Goal: Task Accomplishment & Management: Manage account settings

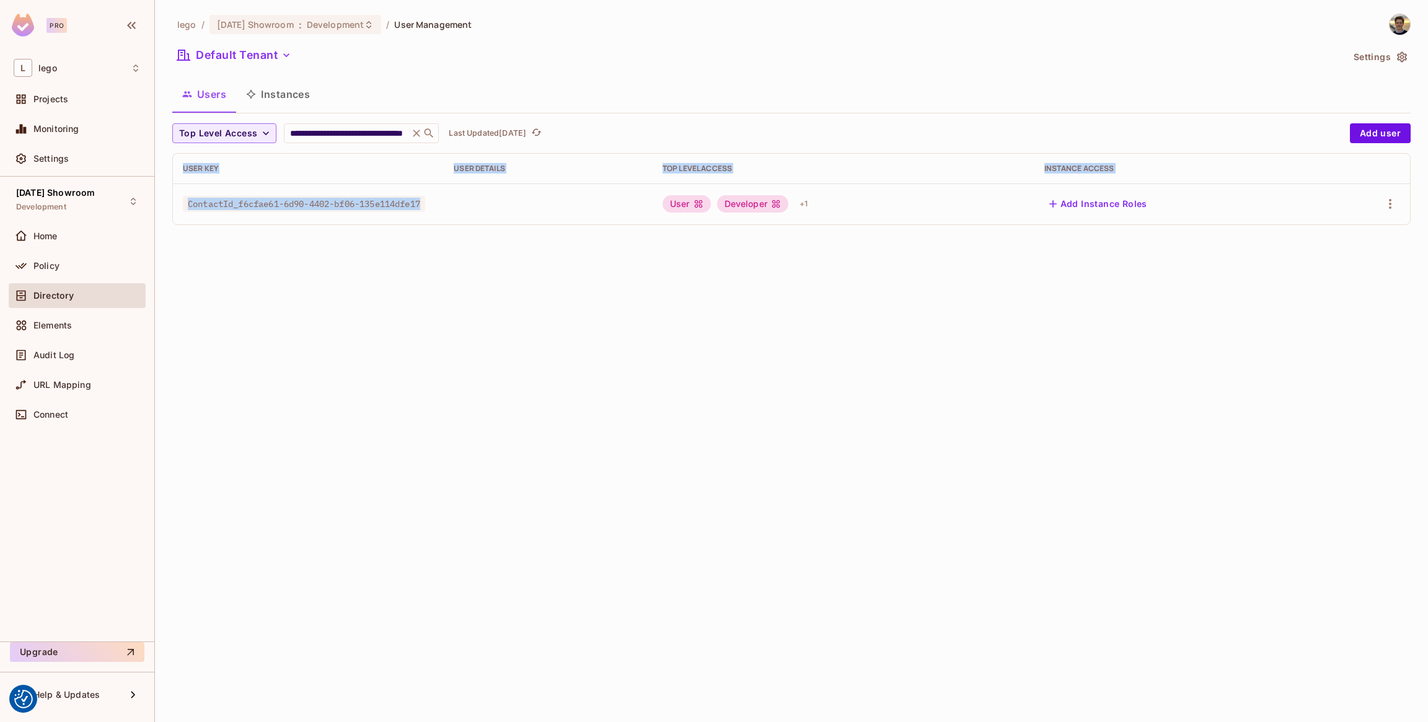
drag, startPoint x: 385, startPoint y: 208, endPoint x: 169, endPoint y: 197, distance: 216.0
click at [169, 197] on div "**********" at bounding box center [791, 361] width 1273 height 722
click at [427, 226] on div "**********" at bounding box center [791, 179] width 1239 height 112
drag, startPoint x: 430, startPoint y: 205, endPoint x: 185, endPoint y: 201, distance: 244.9
click at [185, 201] on span "ContactId_f6cfae61-6d90-4402-bf06-135e114dfe17" at bounding box center [304, 204] width 242 height 16
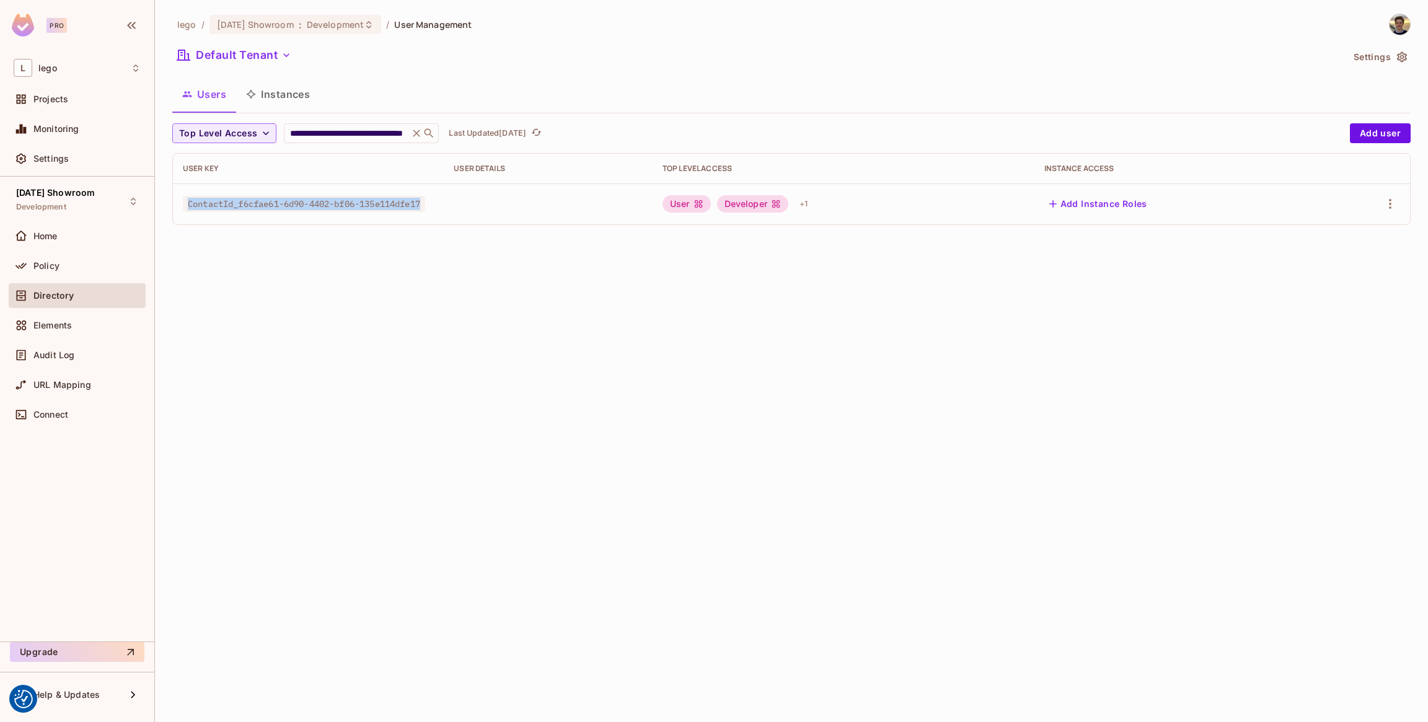
copy span "ContactId_f6cfae61-6d90-4402-bf06-135e114dfe17"
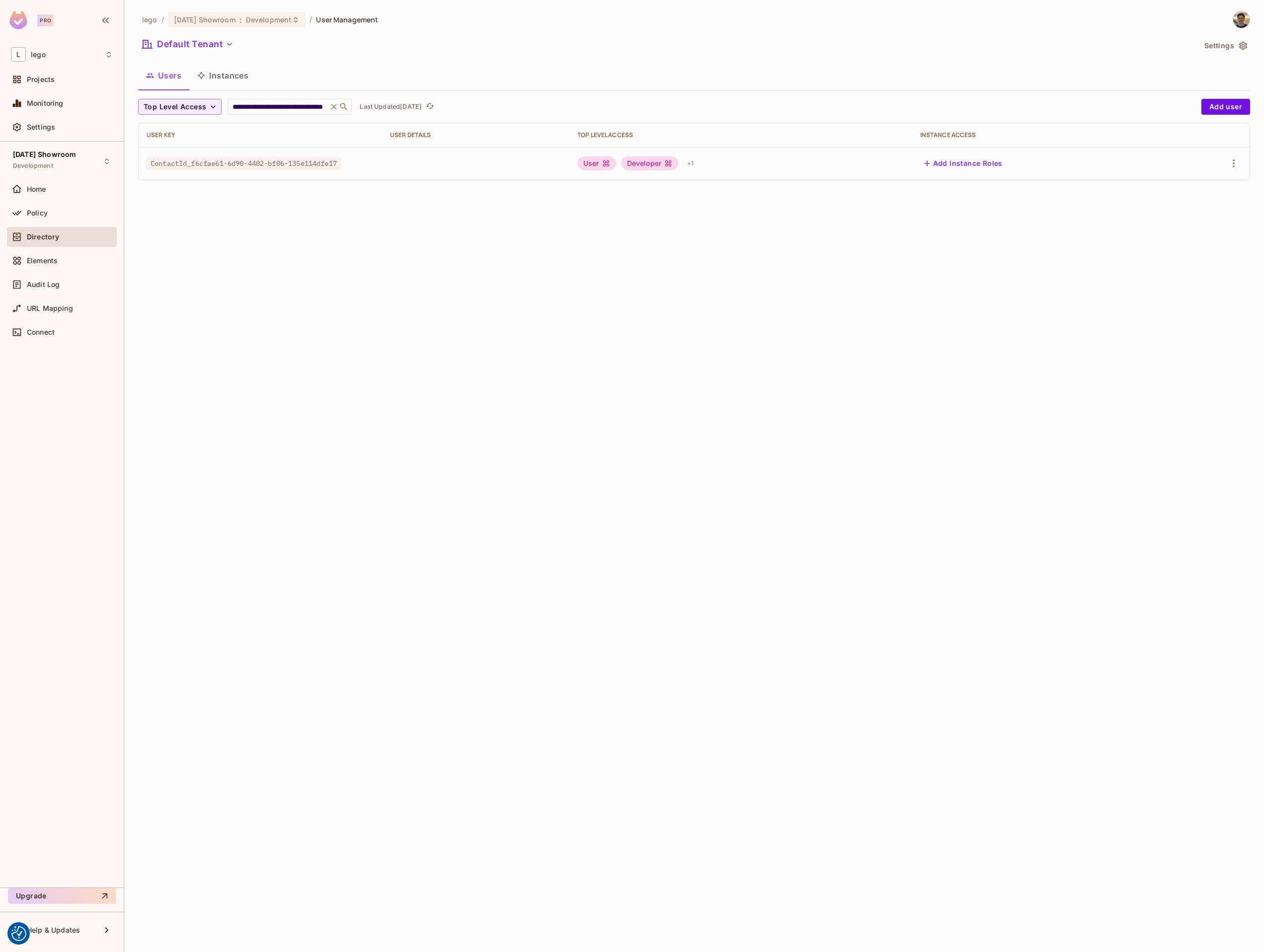
click at [296, 278] on div "**********" at bounding box center [694, 476] width 1140 height 952
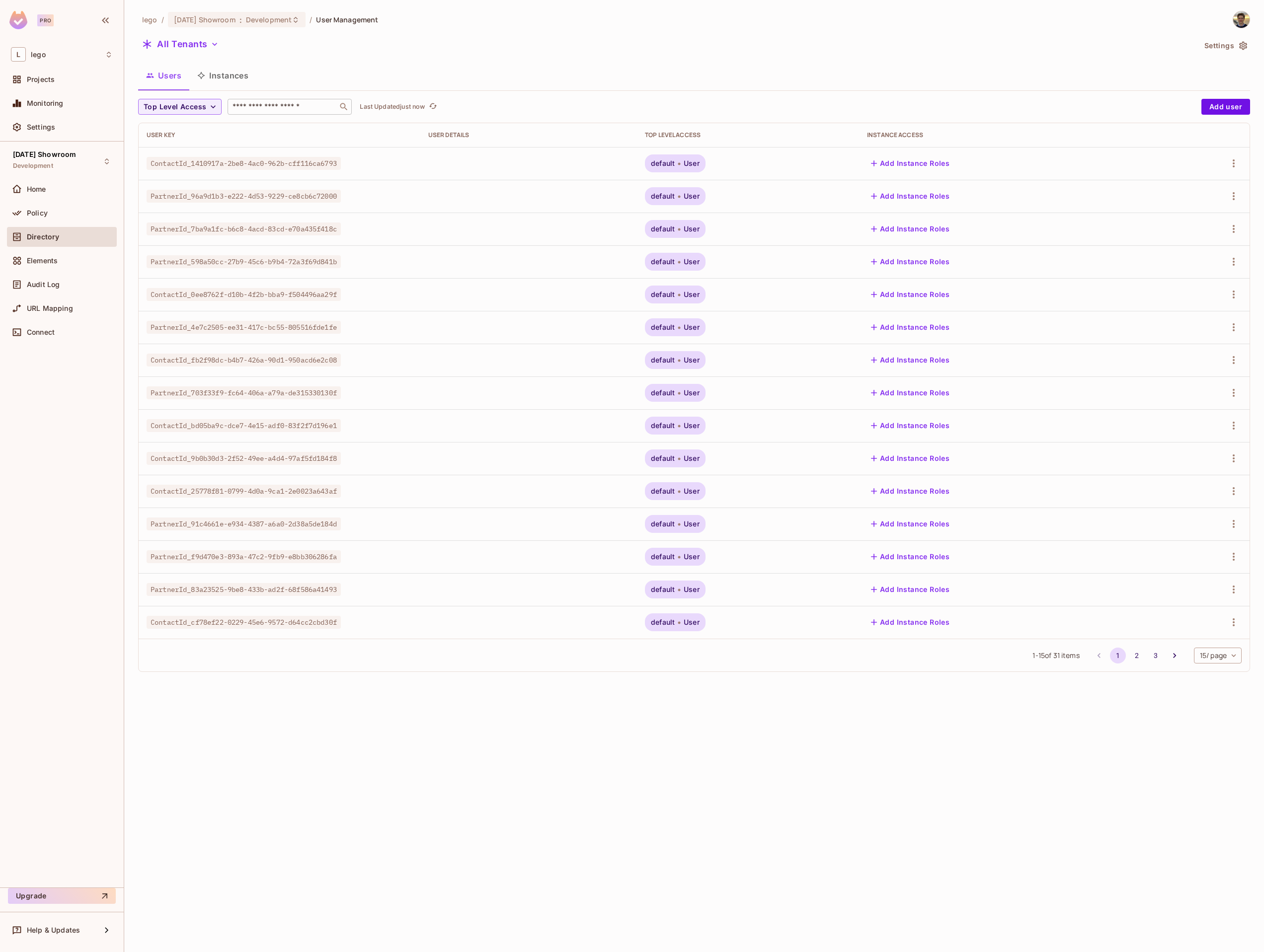
click at [300, 104] on input "text" at bounding box center [283, 107] width 104 height 10
paste input "**********"
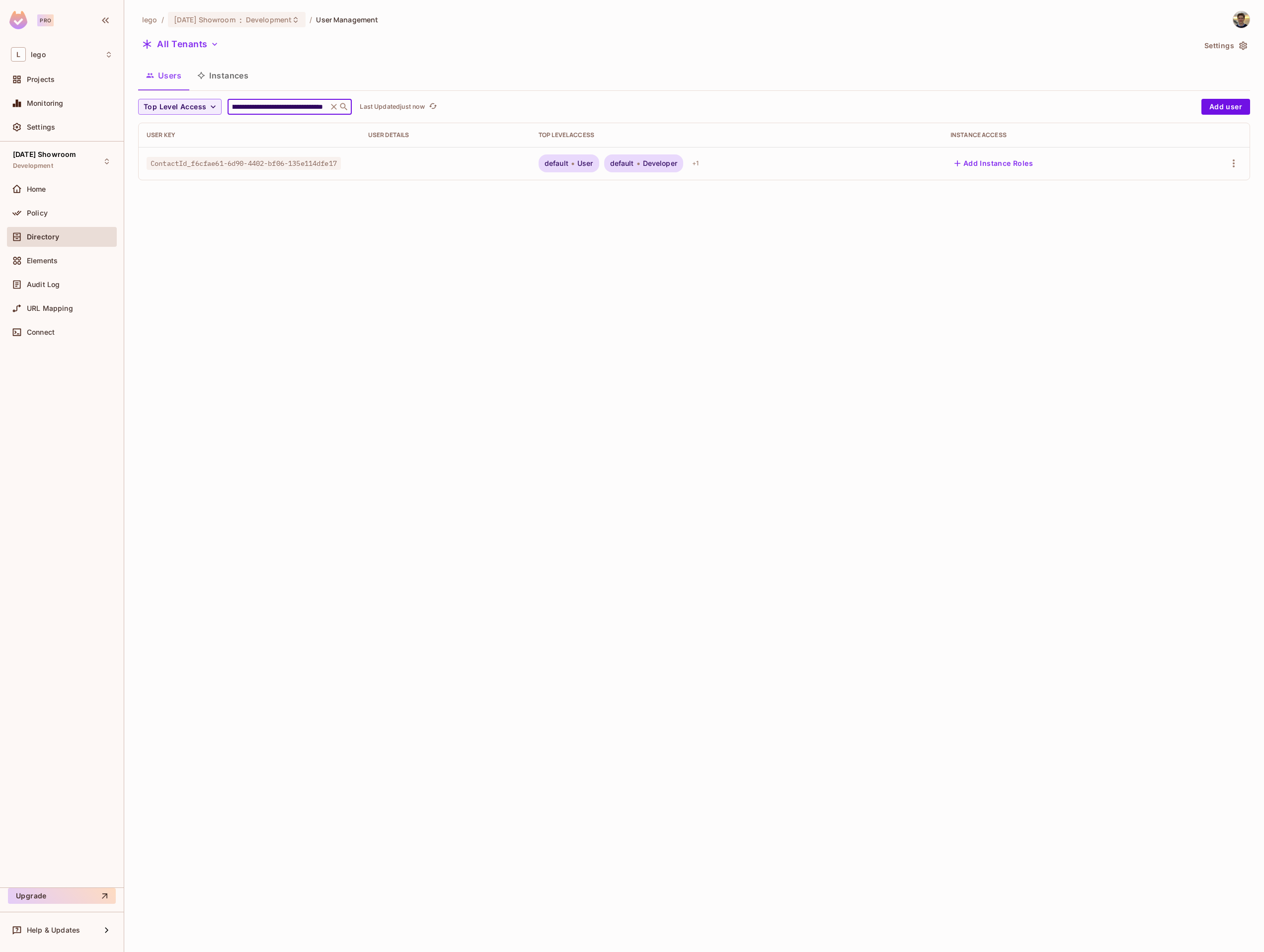
type input "**********"
click at [619, 171] on div "default Developer" at bounding box center [644, 163] width 79 height 18
click at [677, 163] on span "Developer" at bounding box center [660, 163] width 34 height 8
click at [1235, 163] on icon "button" at bounding box center [1234, 163] width 12 height 12
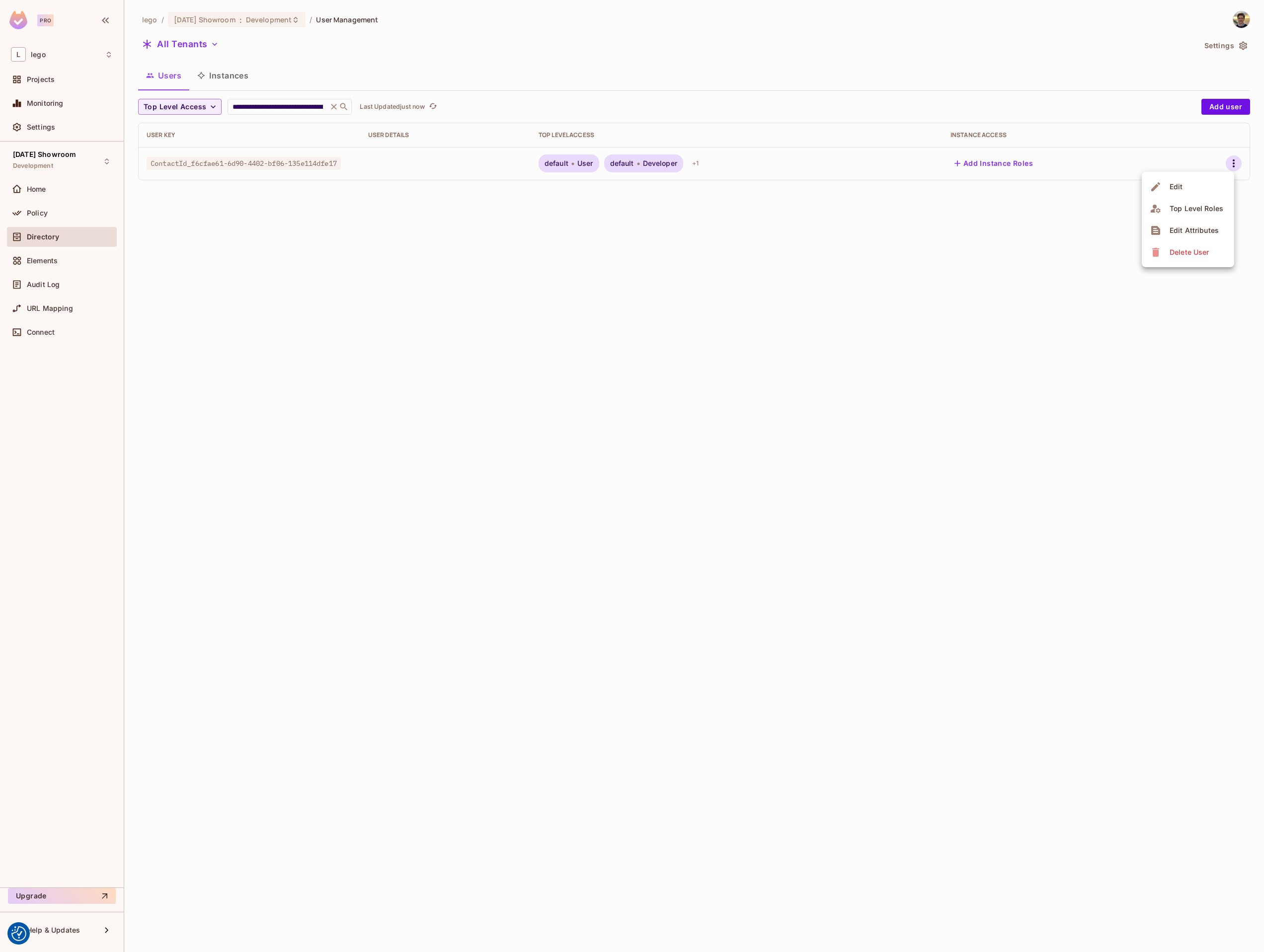
click at [1208, 186] on li "Edit" at bounding box center [1188, 186] width 92 height 22
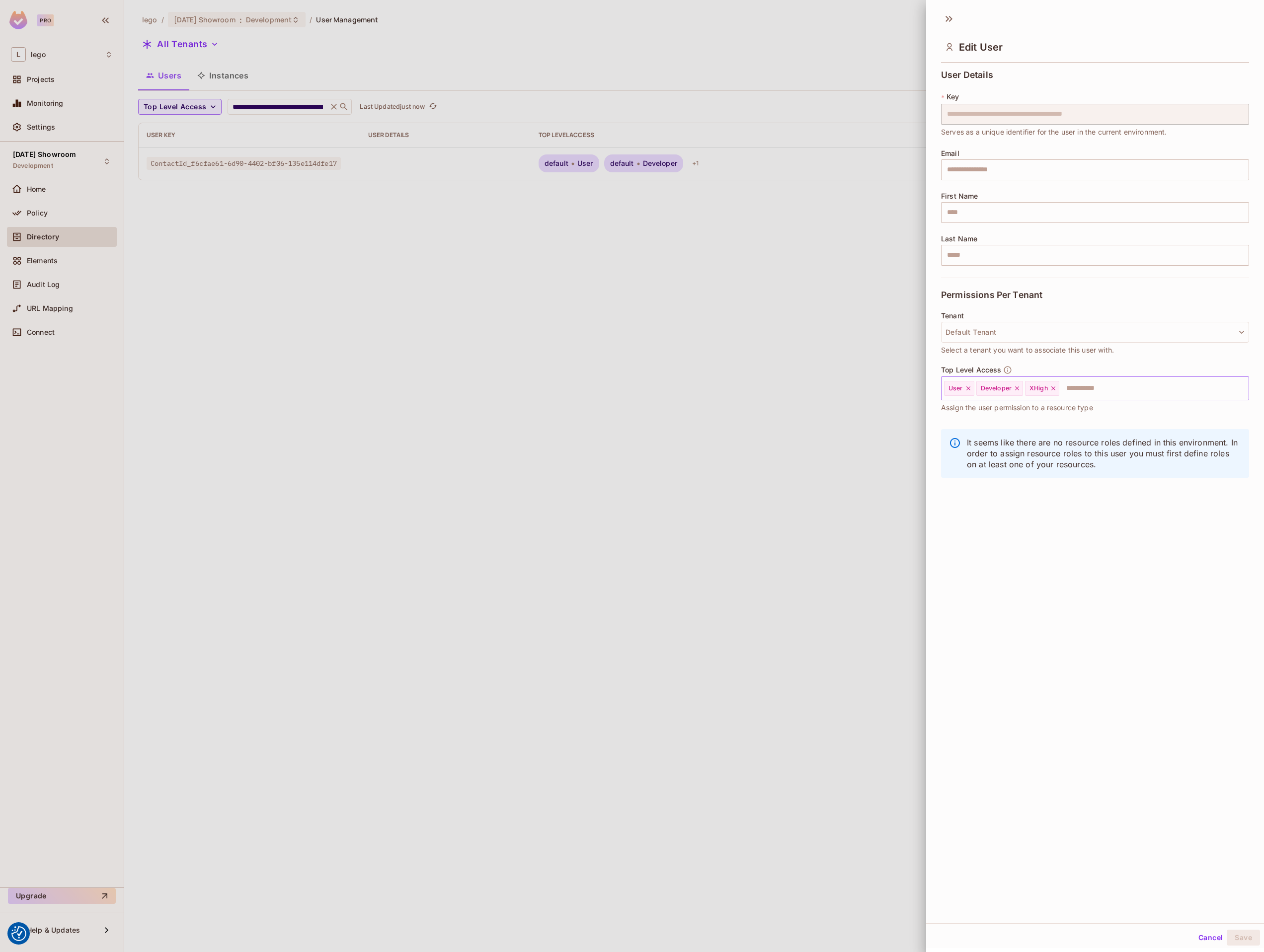
click at [1056, 393] on div "XHigh" at bounding box center [1042, 389] width 34 height 15
click at [1056, 388] on icon at bounding box center [1053, 388] width 7 height 7
click at [1020, 389] on div "Developer" at bounding box center [999, 389] width 46 height 15
click at [1018, 390] on icon at bounding box center [1017, 388] width 7 height 7
click at [1232, 942] on button "Save" at bounding box center [1244, 938] width 34 height 16
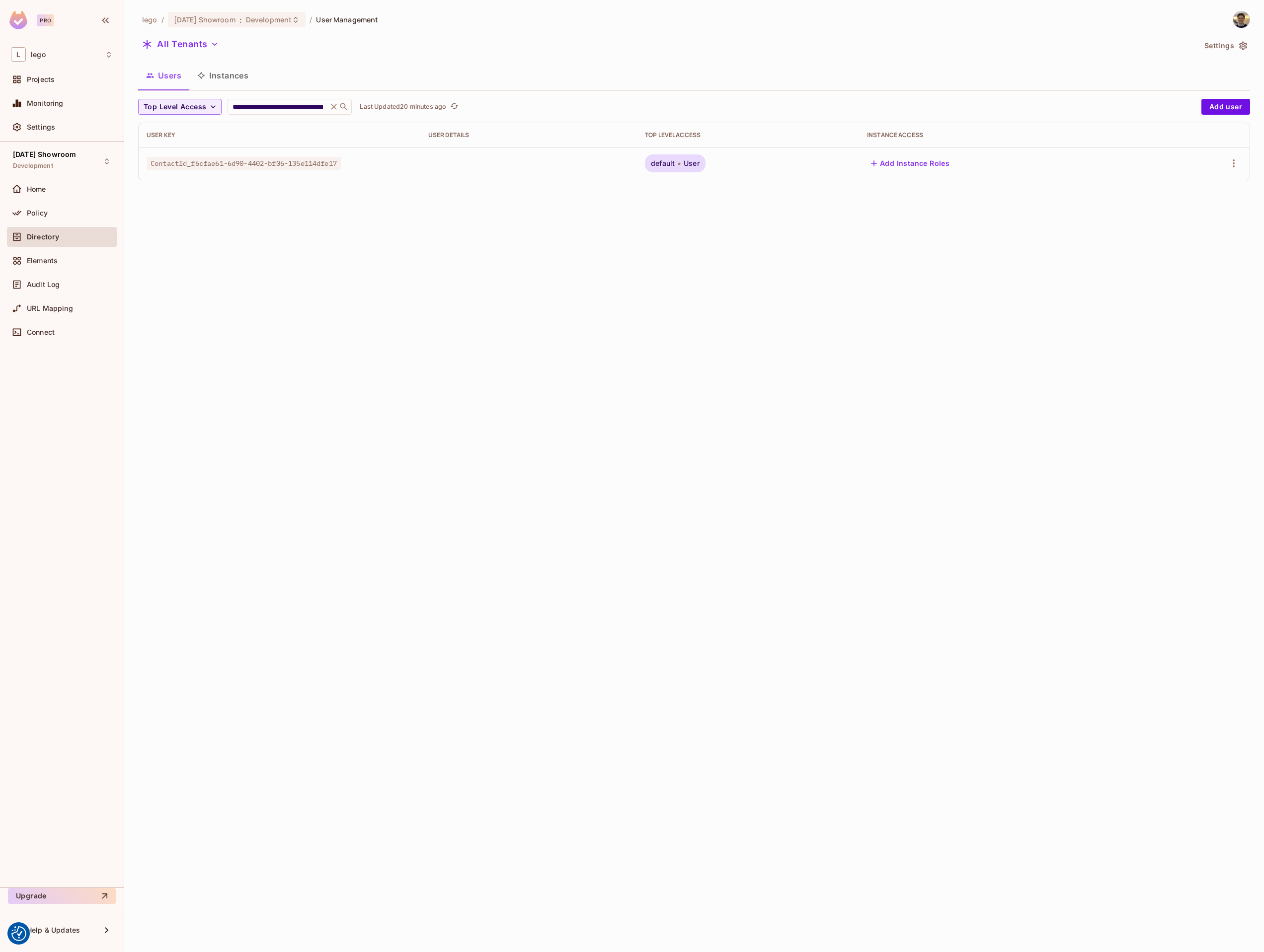
click at [749, 329] on div "**********" at bounding box center [694, 476] width 1140 height 952
click at [680, 160] on icon at bounding box center [680, 163] width 3 height 12
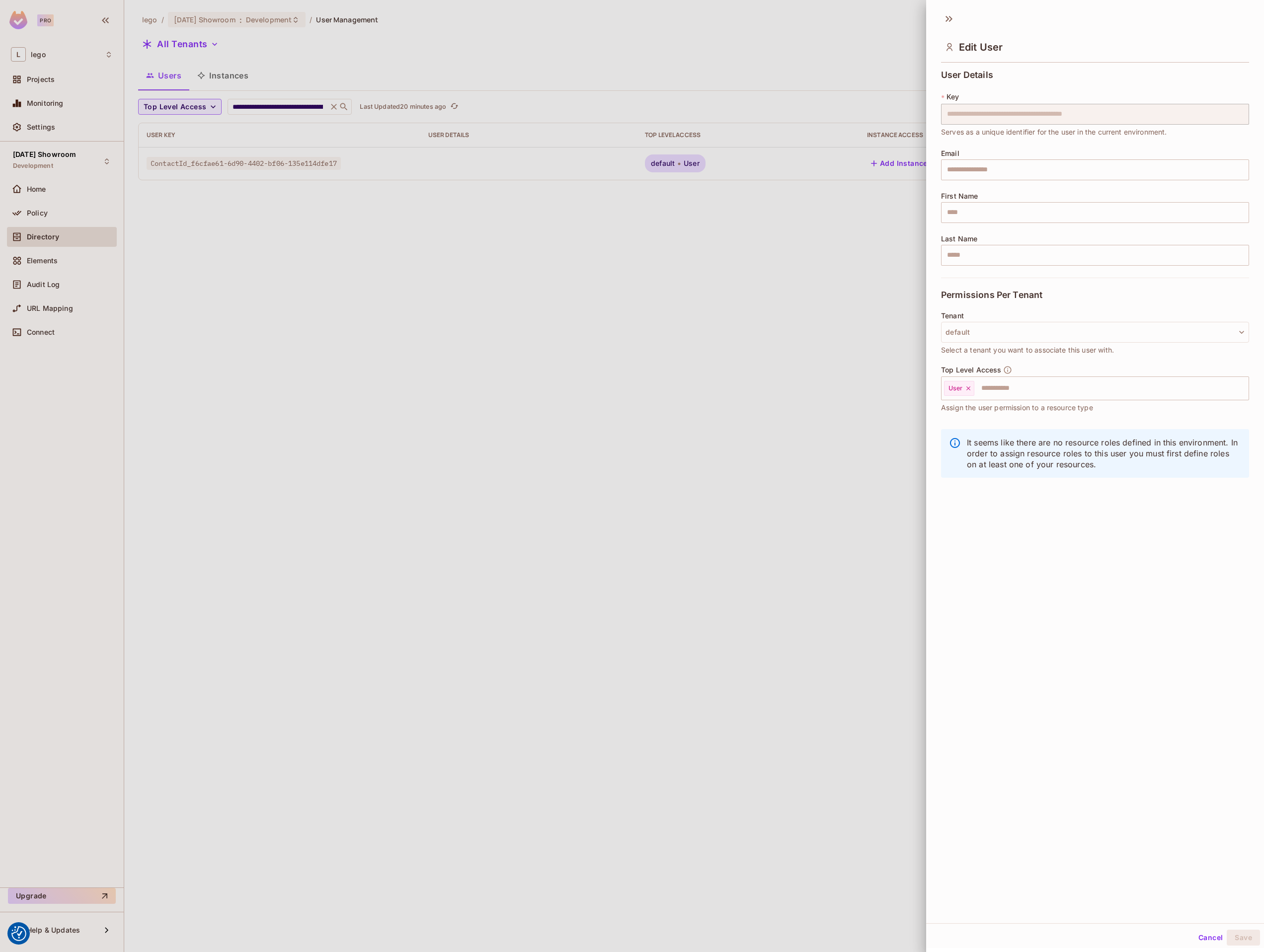
click at [694, 180] on div at bounding box center [632, 476] width 1264 height 952
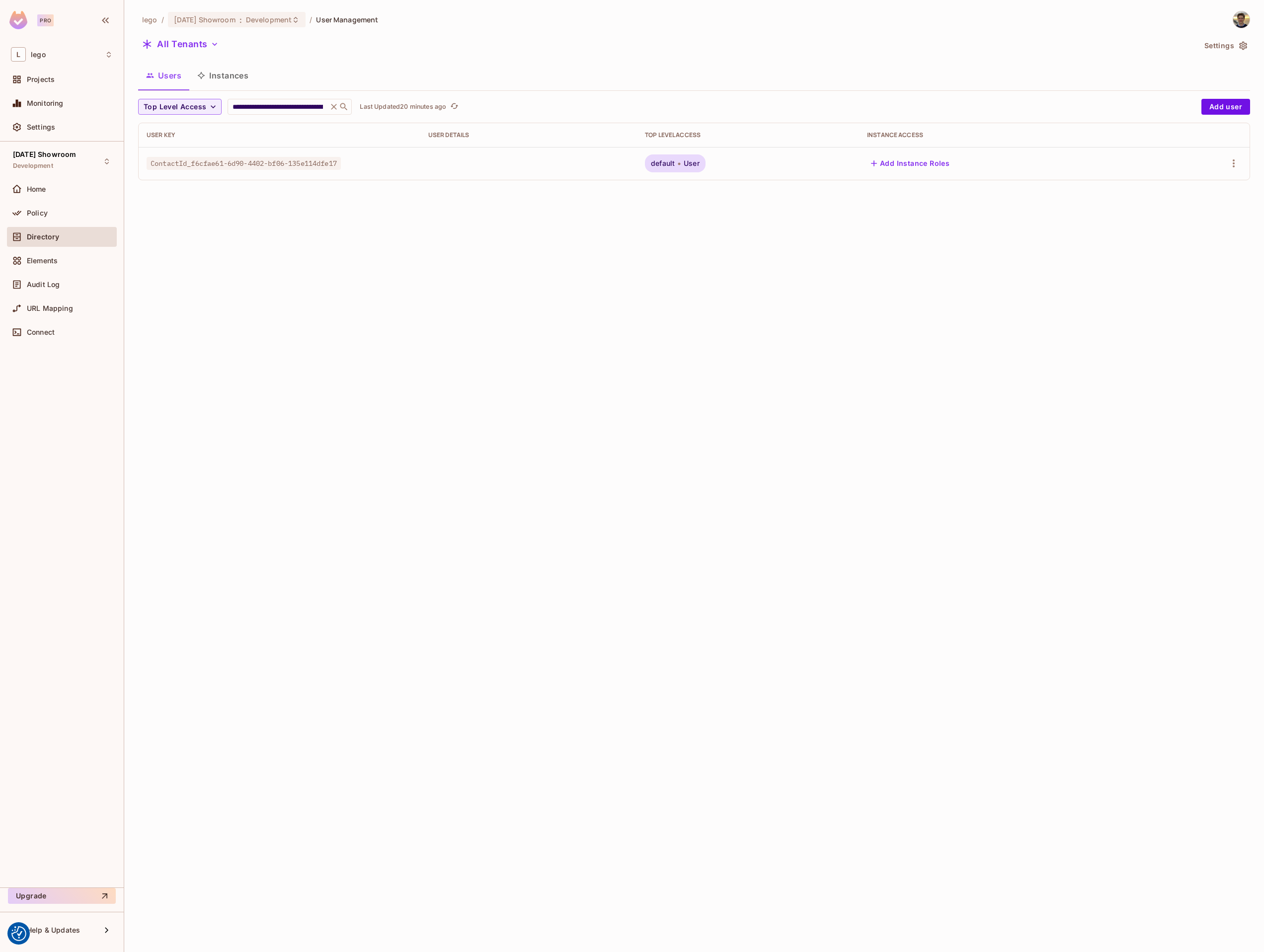
click at [700, 167] on span "User" at bounding box center [692, 163] width 16 height 8
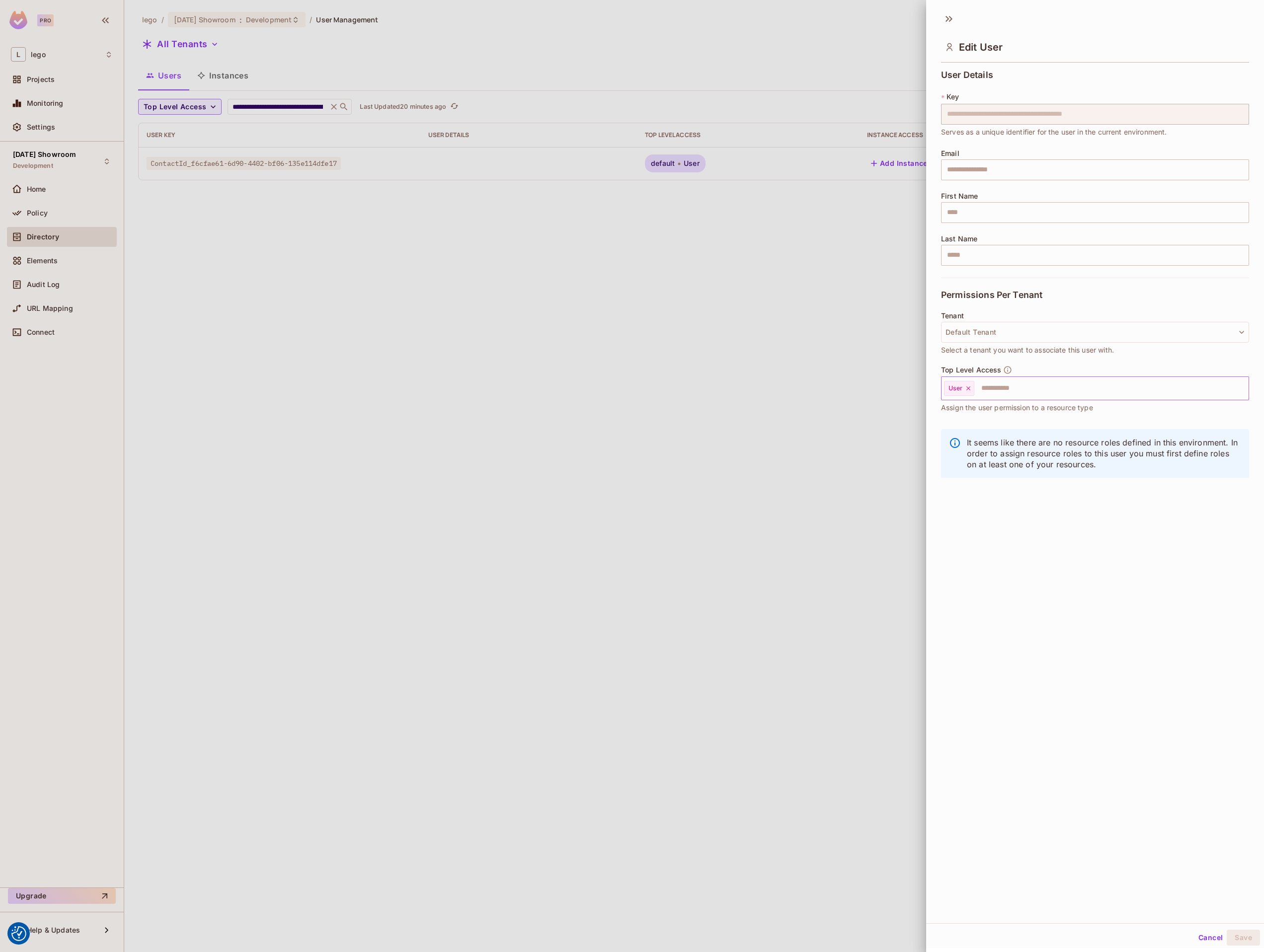
click at [1017, 393] on input "text" at bounding box center [1102, 388] width 254 height 20
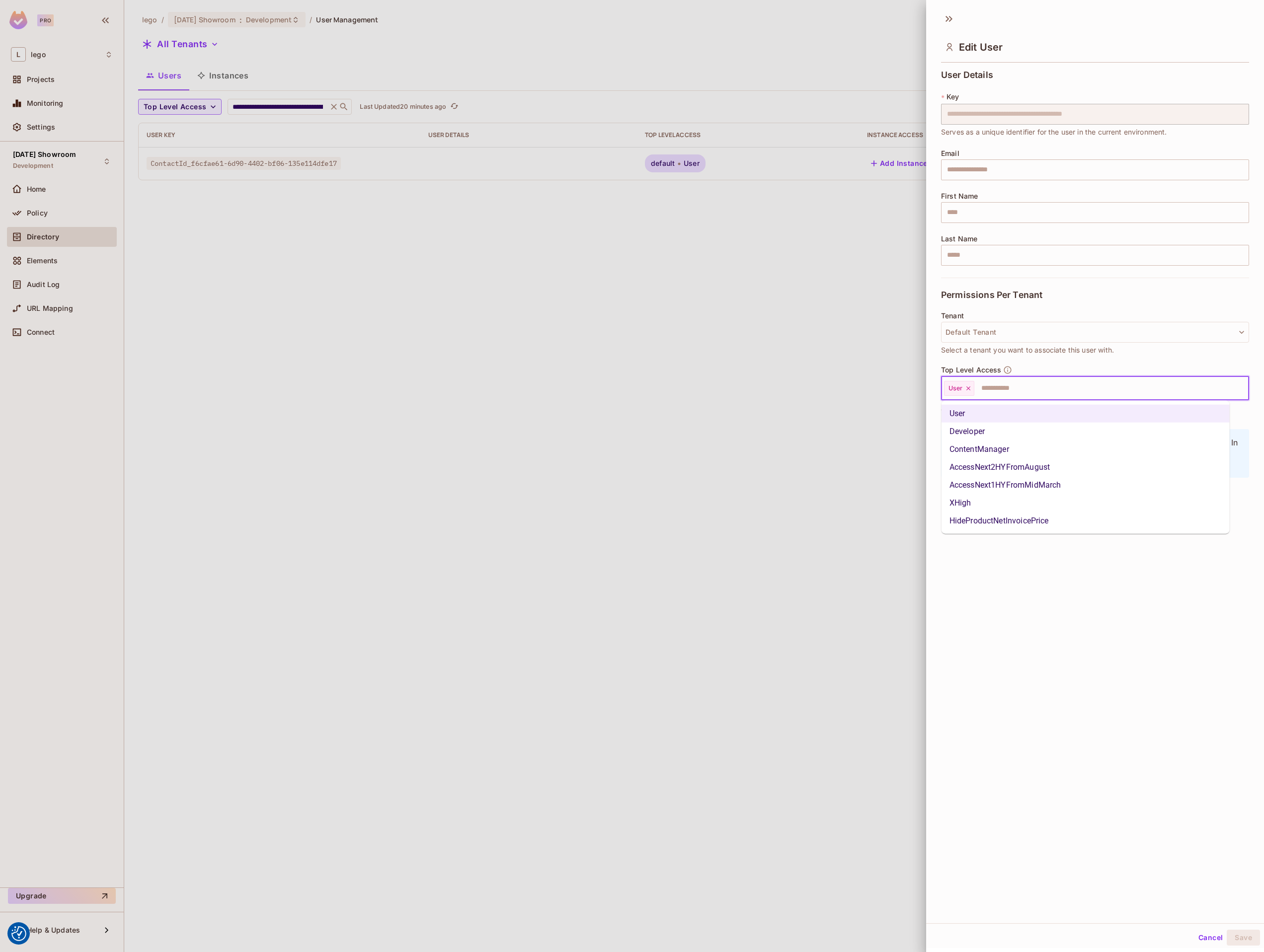
drag, startPoint x: 1005, startPoint y: 435, endPoint x: 1016, endPoint y: 415, distance: 22.8
click at [1006, 435] on li "Developer" at bounding box center [1086, 432] width 289 height 18
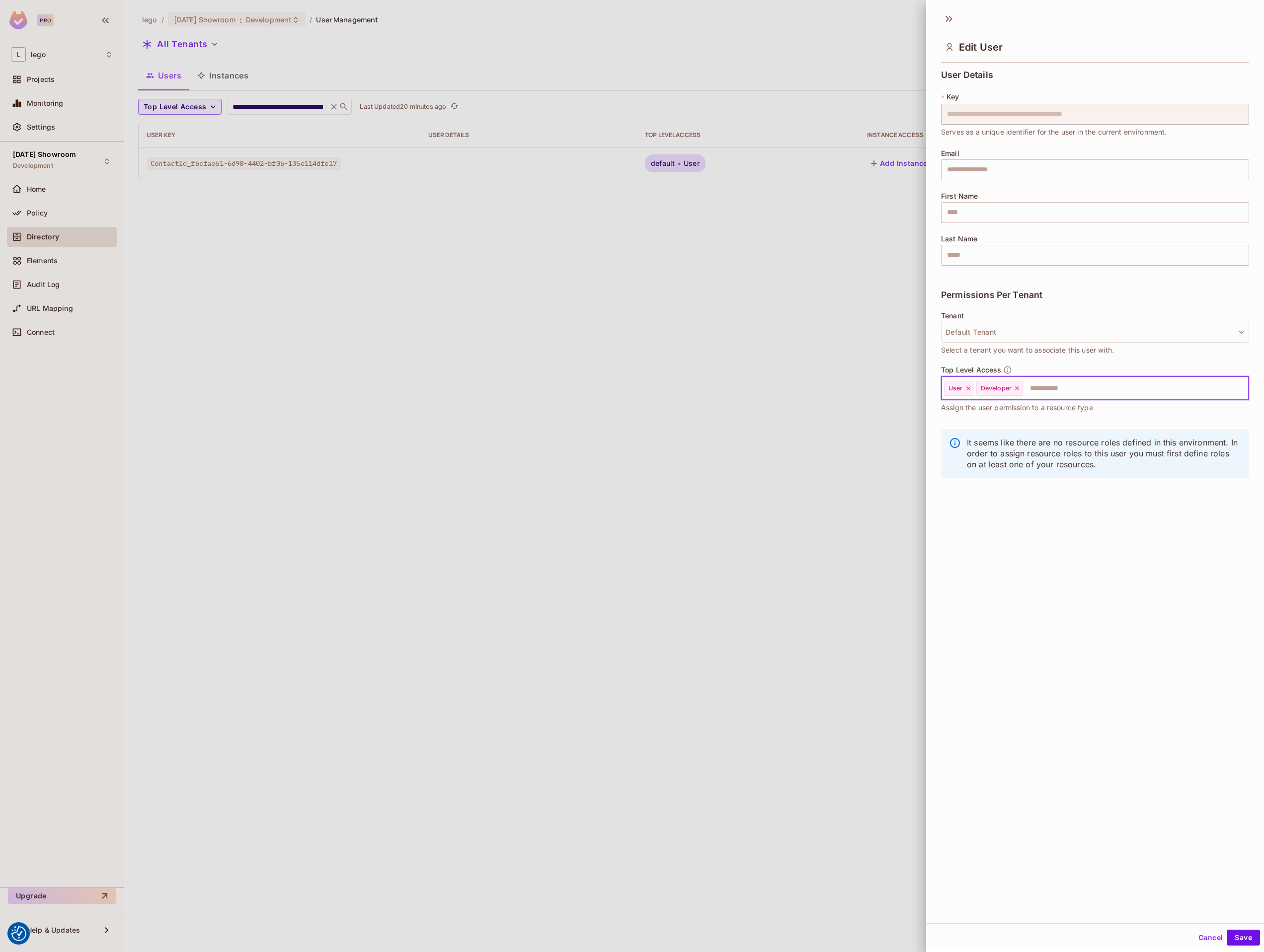
click at [1100, 392] on input "text" at bounding box center [1127, 388] width 206 height 20
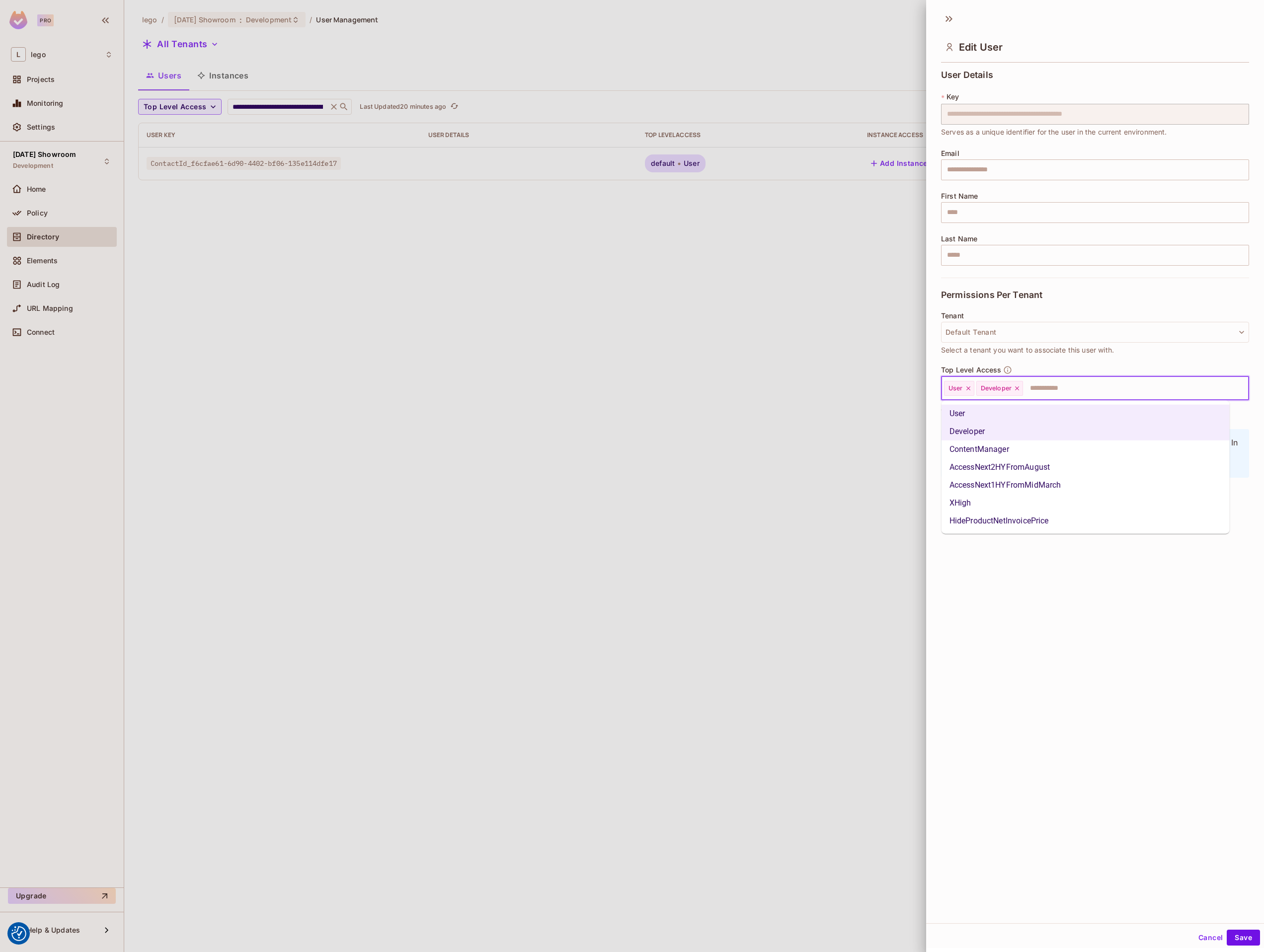
click at [1025, 502] on li "XHigh" at bounding box center [1086, 503] width 289 height 18
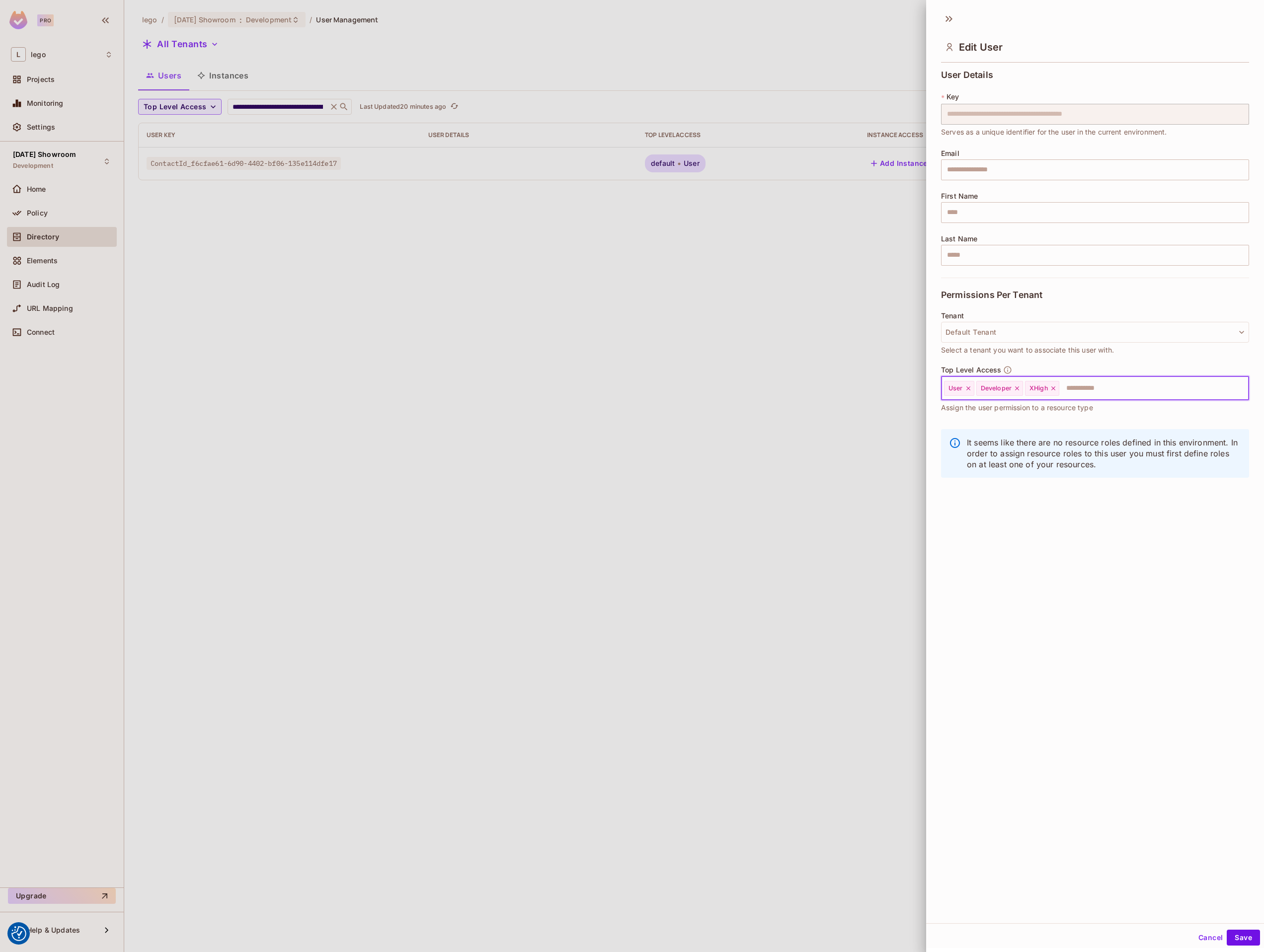
click at [1104, 393] on input "text" at bounding box center [1145, 388] width 169 height 20
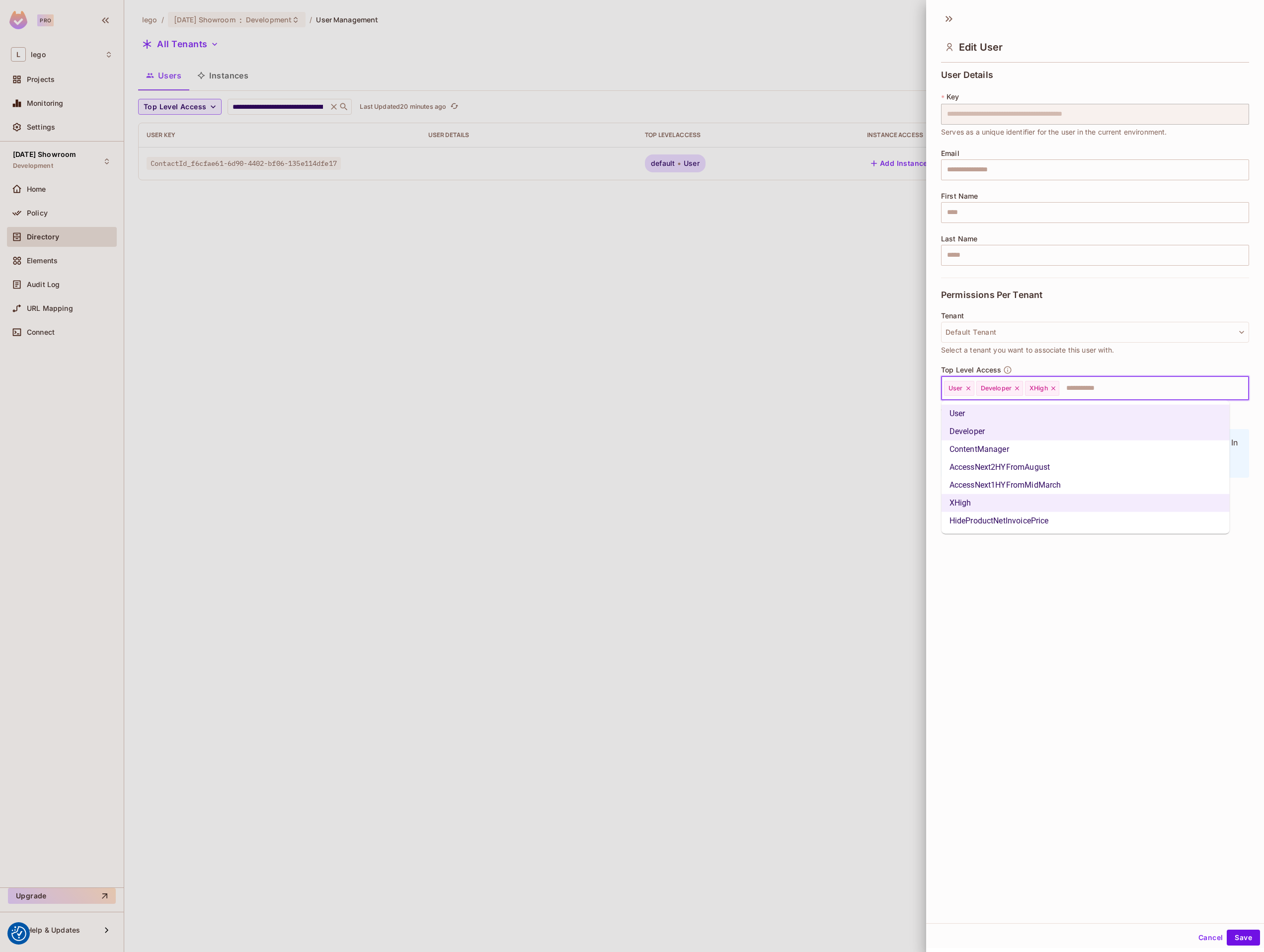
click at [1036, 470] on li "AccessNext2HYFromAugust" at bounding box center [1086, 467] width 289 height 18
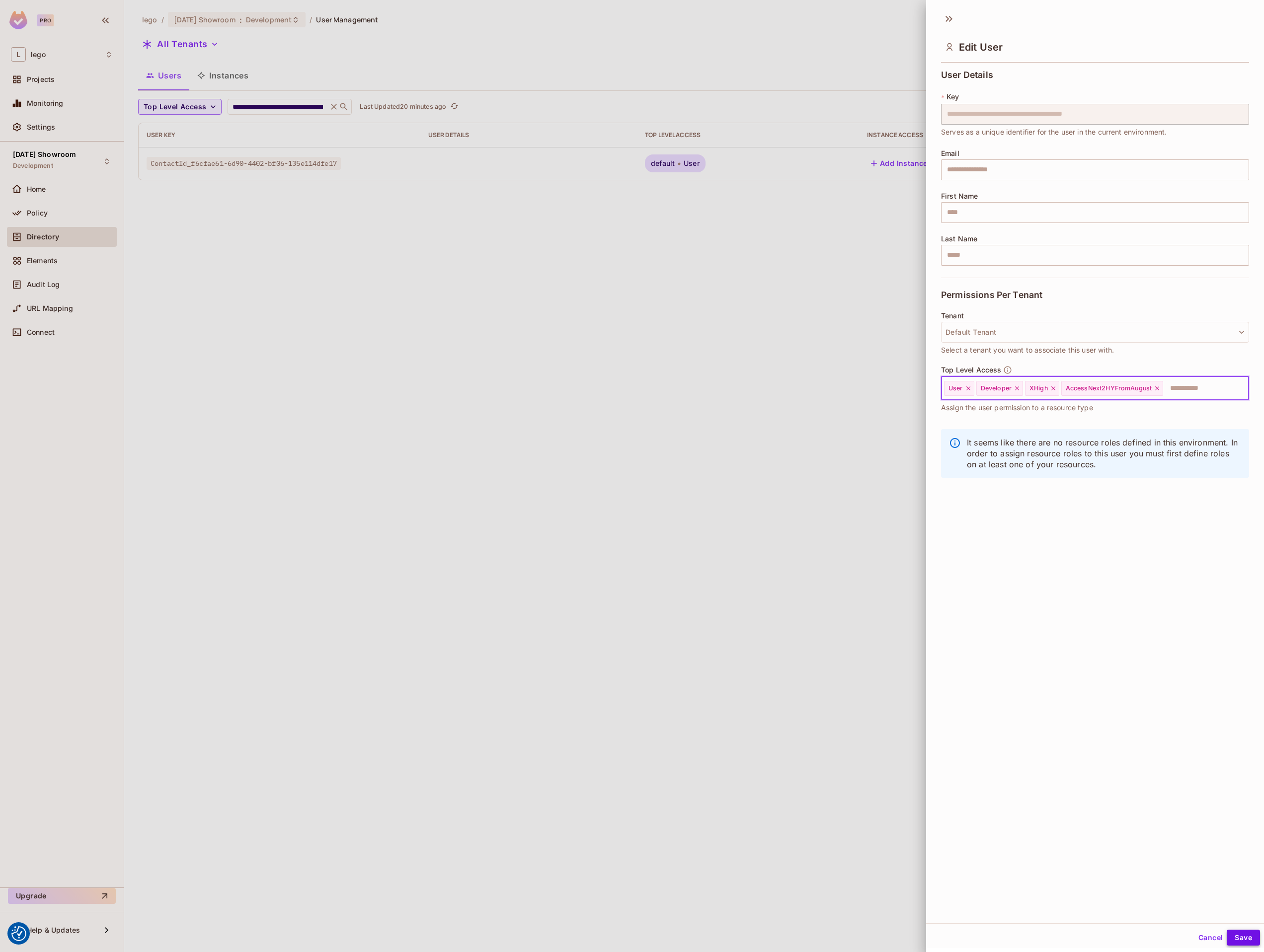
click at [1234, 942] on button "Save" at bounding box center [1244, 938] width 34 height 16
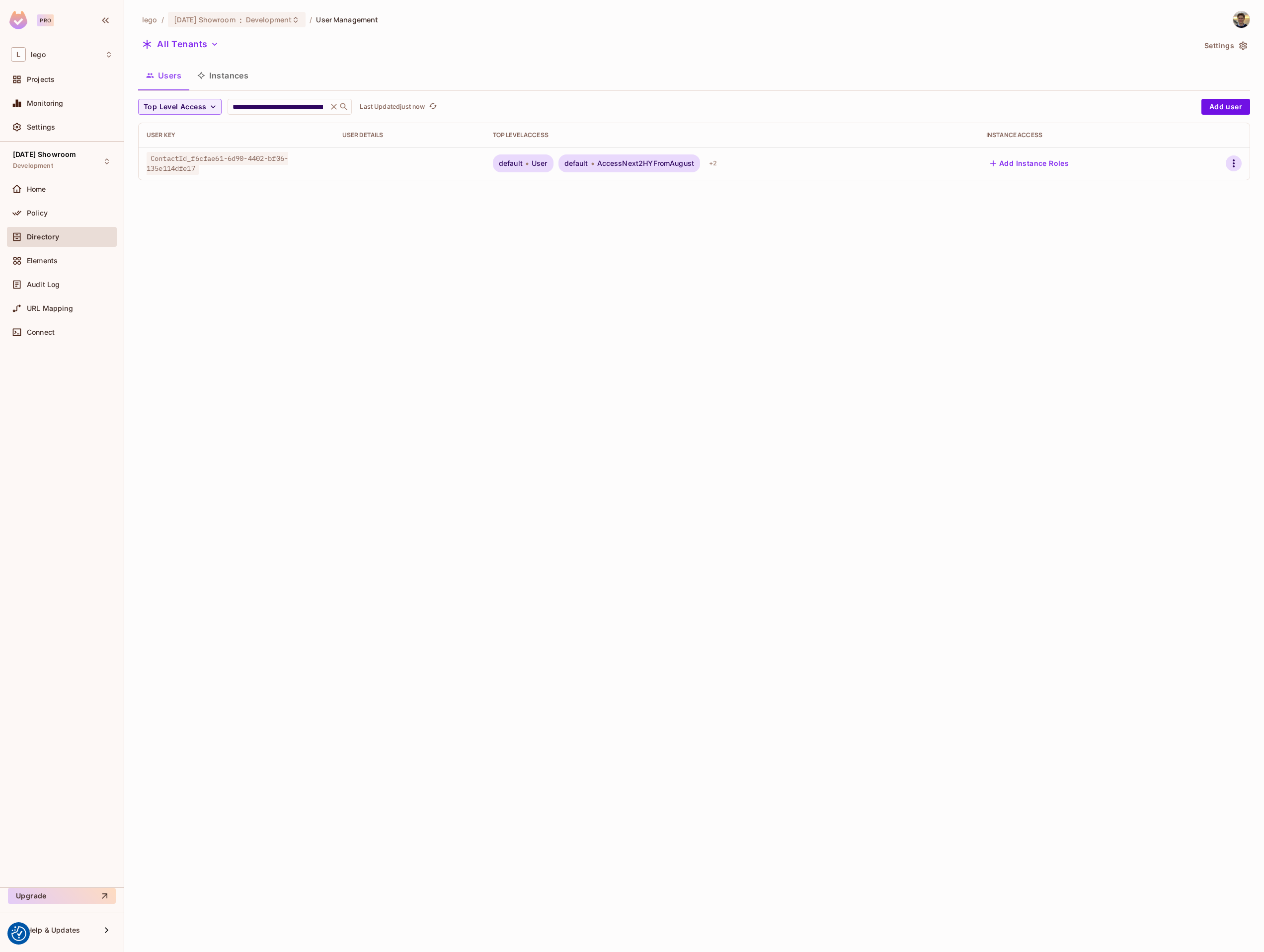
click at [1235, 159] on icon "button" at bounding box center [1234, 163] width 12 height 12
click at [1184, 188] on span "Edit" at bounding box center [1177, 187] width 19 height 16
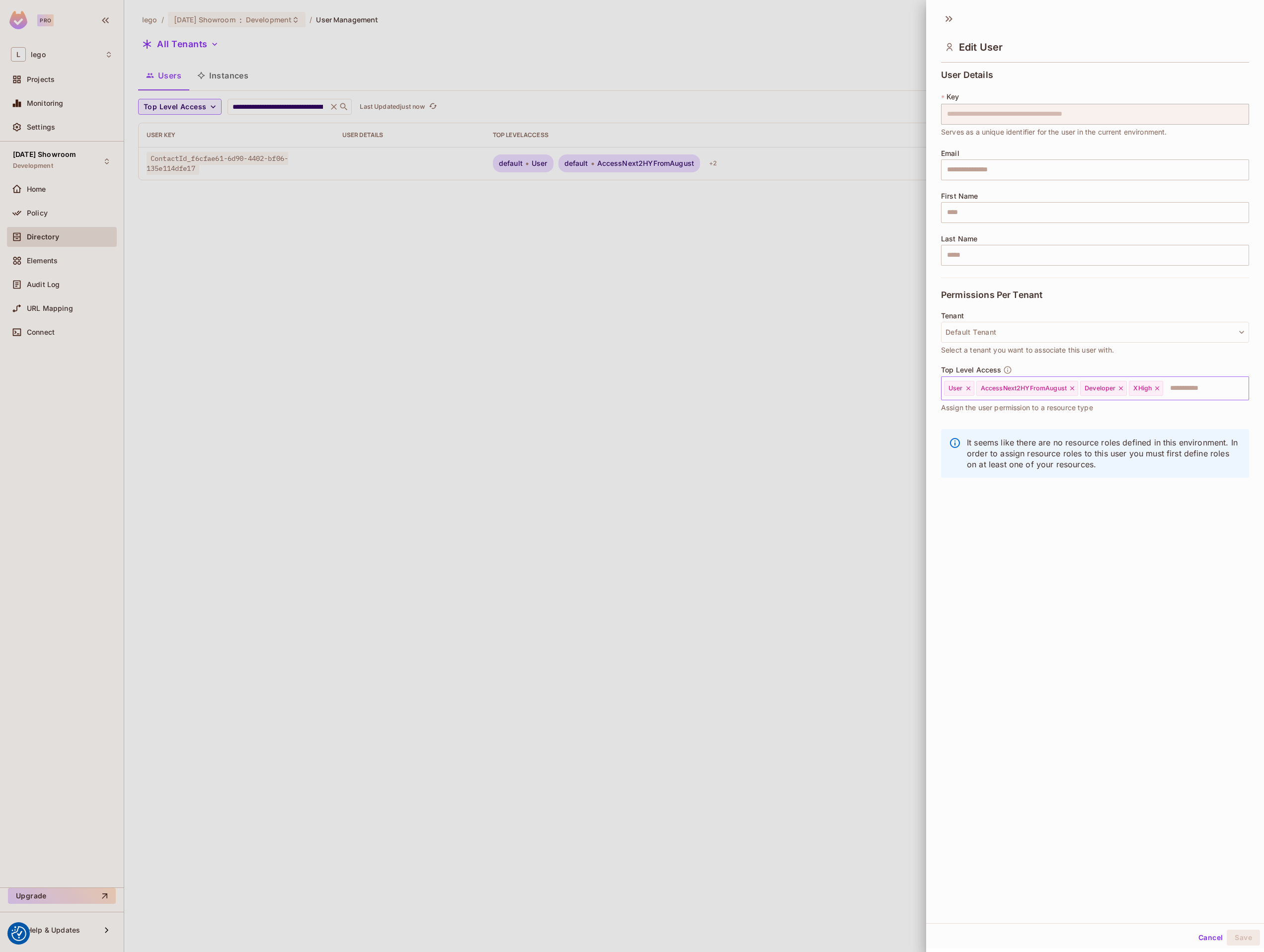
click at [1160, 389] on icon at bounding box center [1157, 388] width 7 height 7
click at [1073, 390] on icon at bounding box center [1072, 388] width 7 height 7
click at [1236, 934] on button "Save" at bounding box center [1244, 938] width 34 height 16
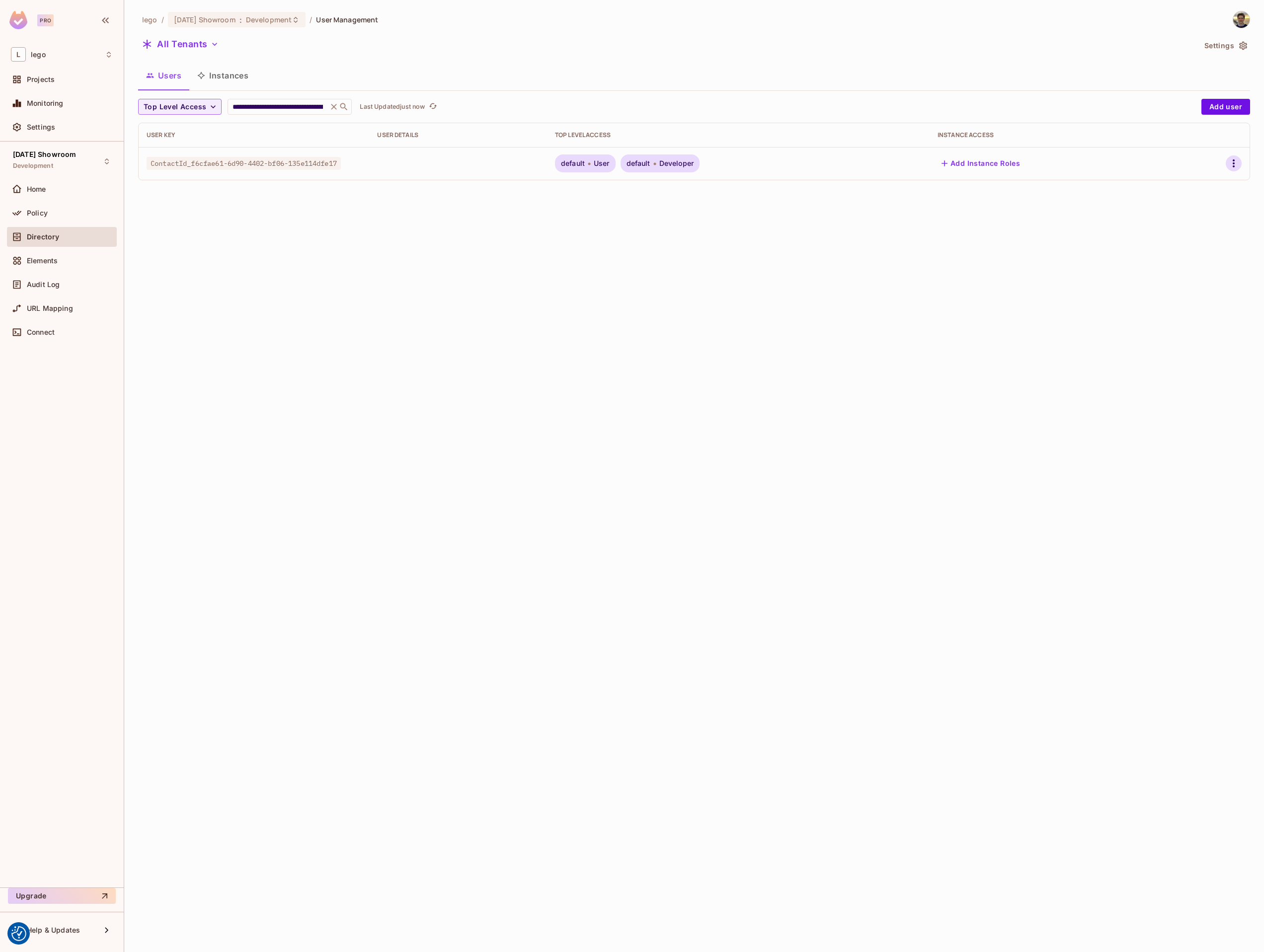
click at [1228, 163] on icon "button" at bounding box center [1234, 163] width 12 height 12
click at [1184, 188] on span "Edit" at bounding box center [1177, 187] width 19 height 16
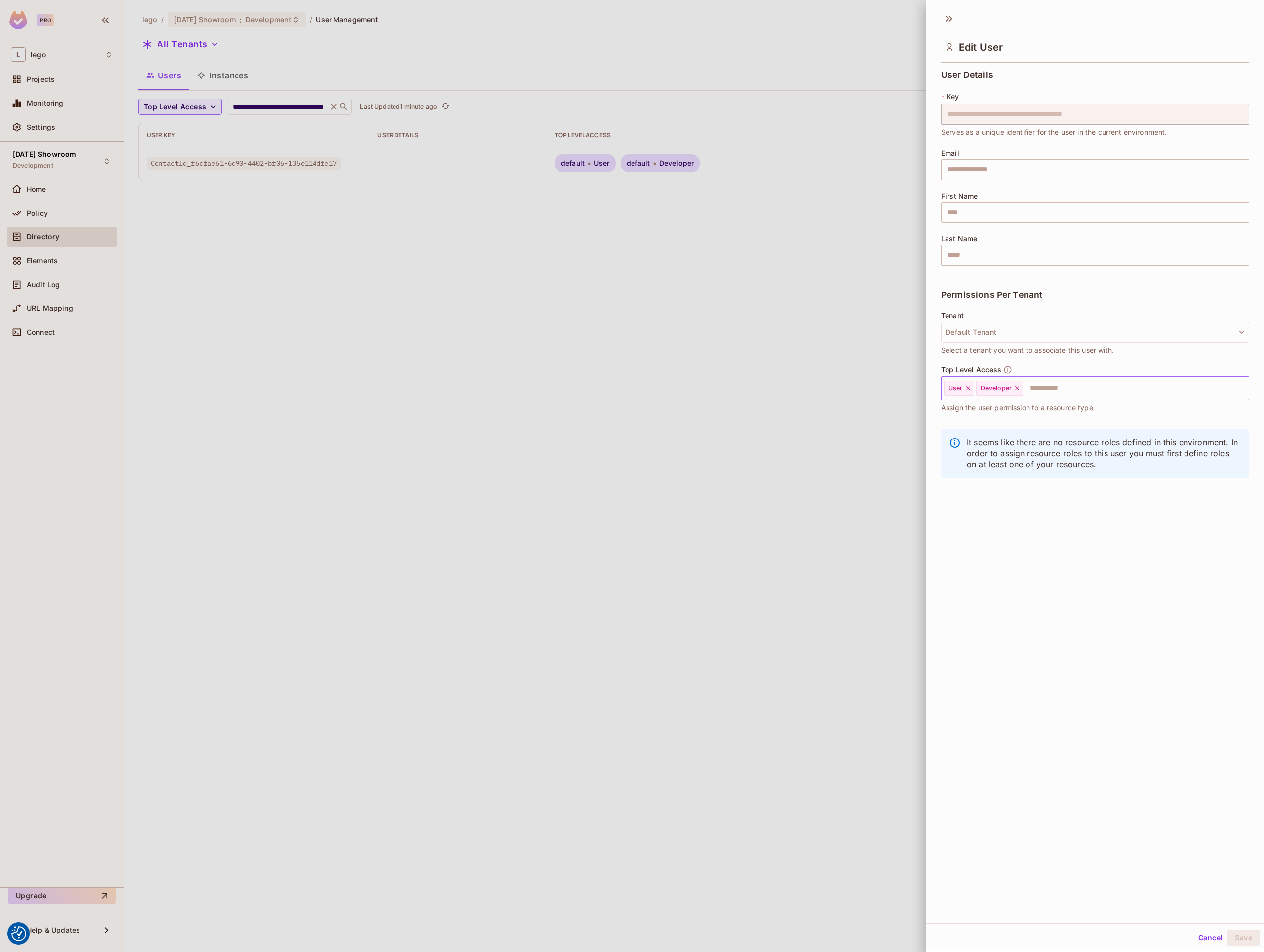
click at [1018, 390] on icon at bounding box center [1017, 388] width 7 height 7
click at [1230, 937] on button "Save" at bounding box center [1244, 938] width 34 height 16
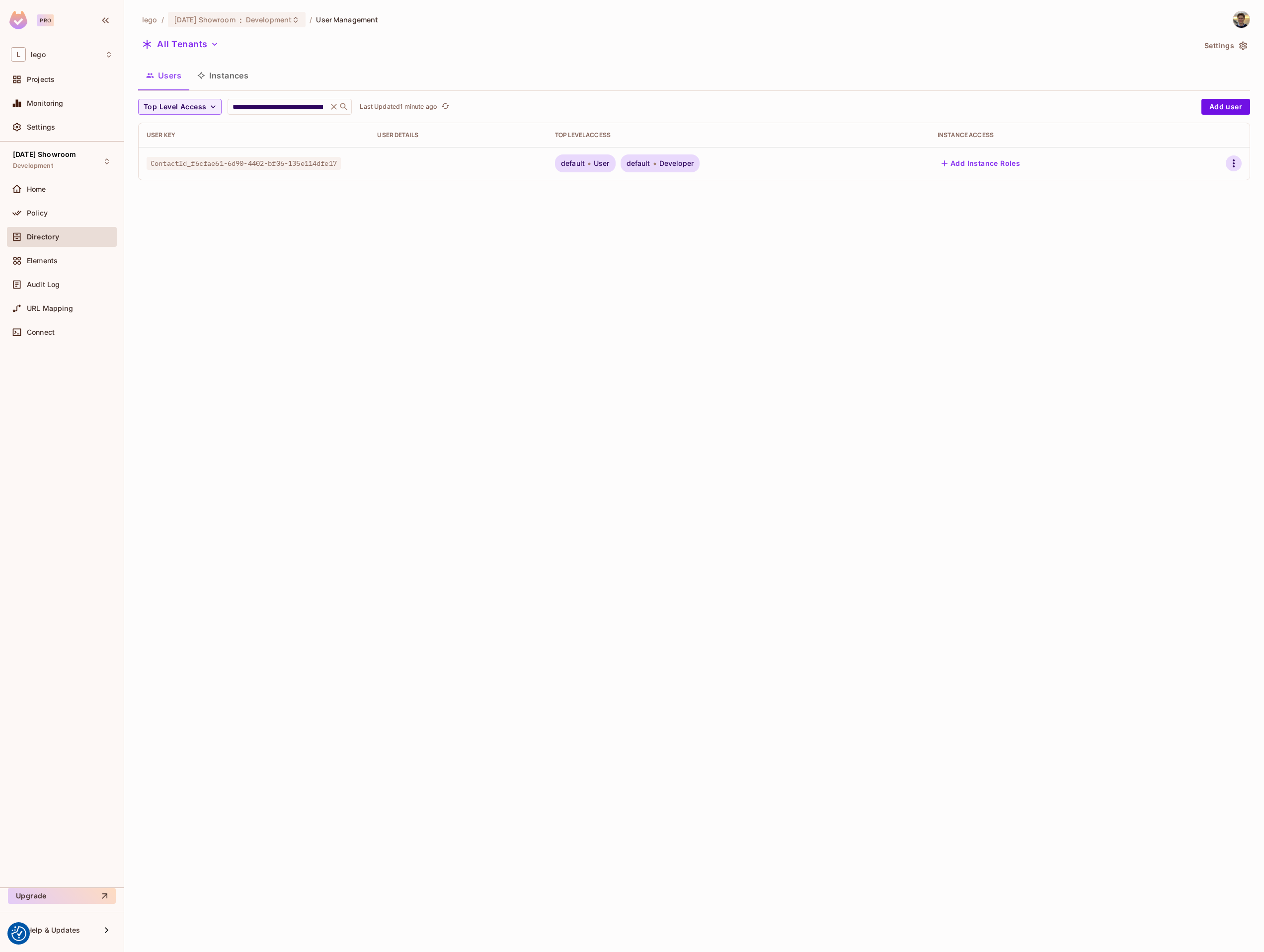
click at [1239, 165] on button "button" at bounding box center [1234, 163] width 16 height 16
click at [1184, 190] on span "Edit" at bounding box center [1177, 187] width 19 height 16
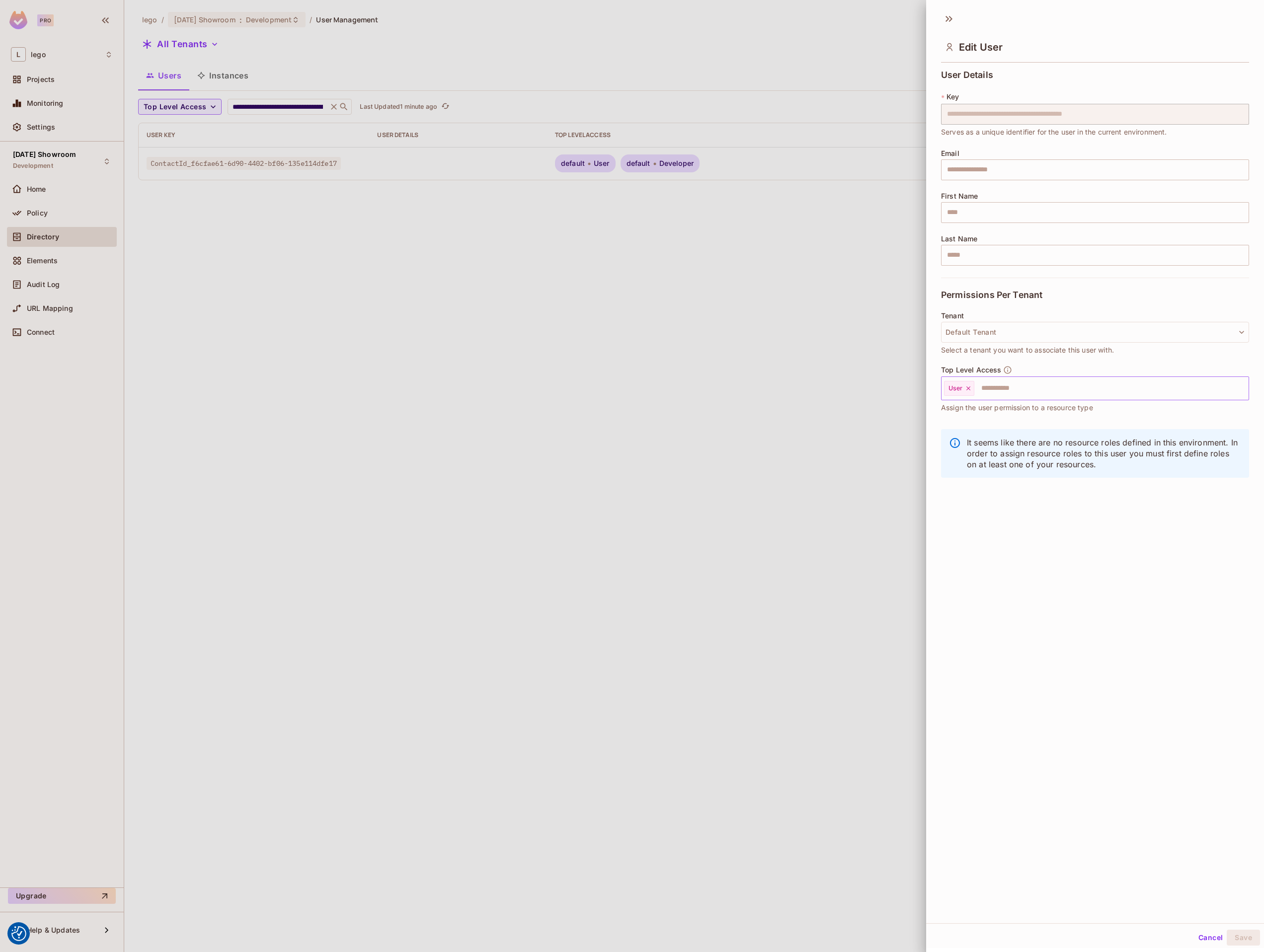
drag, startPoint x: 1036, startPoint y: 380, endPoint x: 1032, endPoint y: 389, distance: 9.8
click at [1036, 381] on input "text" at bounding box center [1102, 388] width 254 height 20
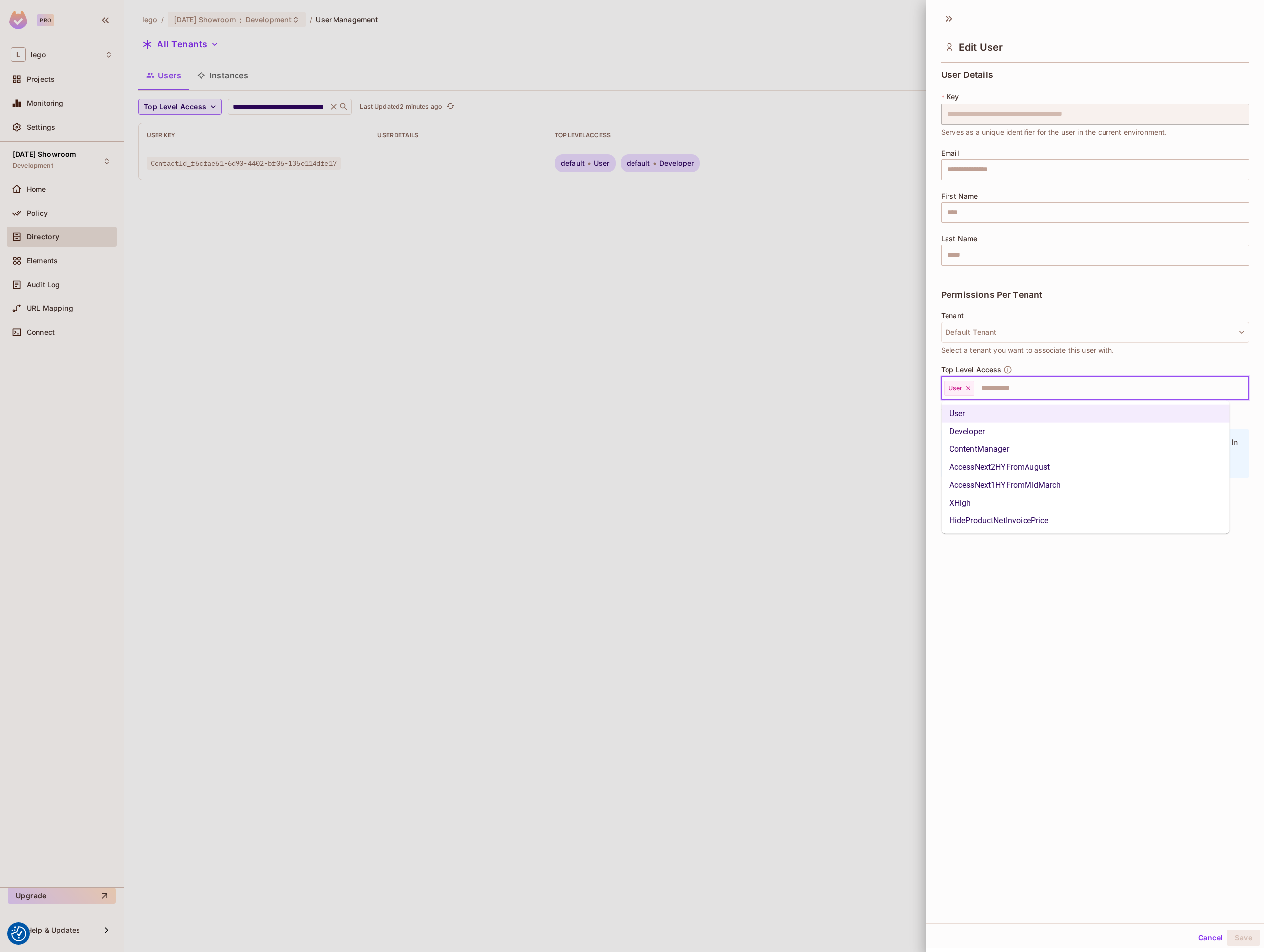
click at [1005, 454] on li "ContentManager" at bounding box center [1086, 450] width 289 height 18
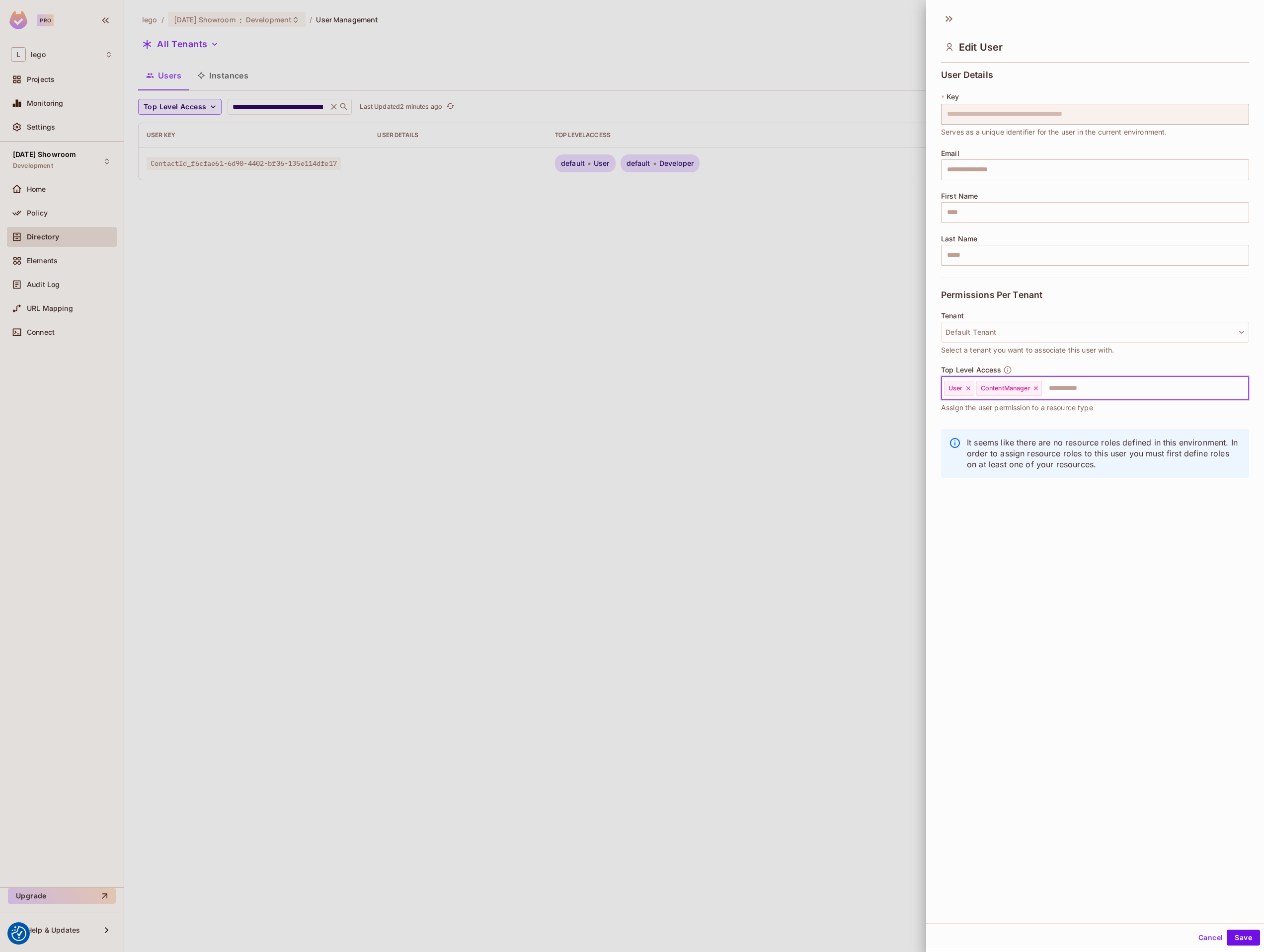
click at [1072, 395] on input "text" at bounding box center [1136, 388] width 187 height 20
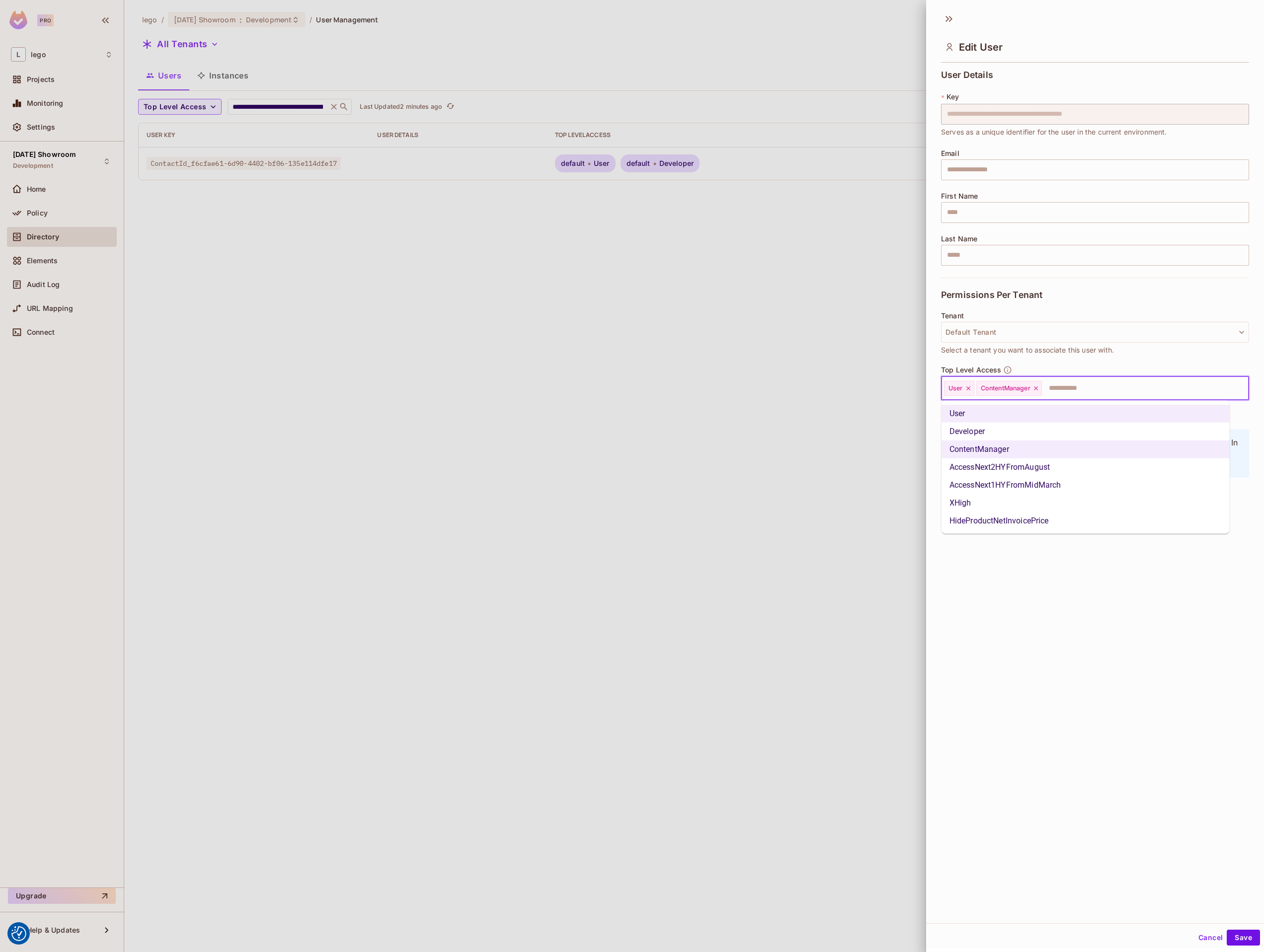
drag, startPoint x: 1044, startPoint y: 466, endPoint x: 1090, endPoint y: 405, distance: 76.4
click at [1044, 466] on li "AccessNext2HYFromAugust" at bounding box center [1086, 467] width 289 height 18
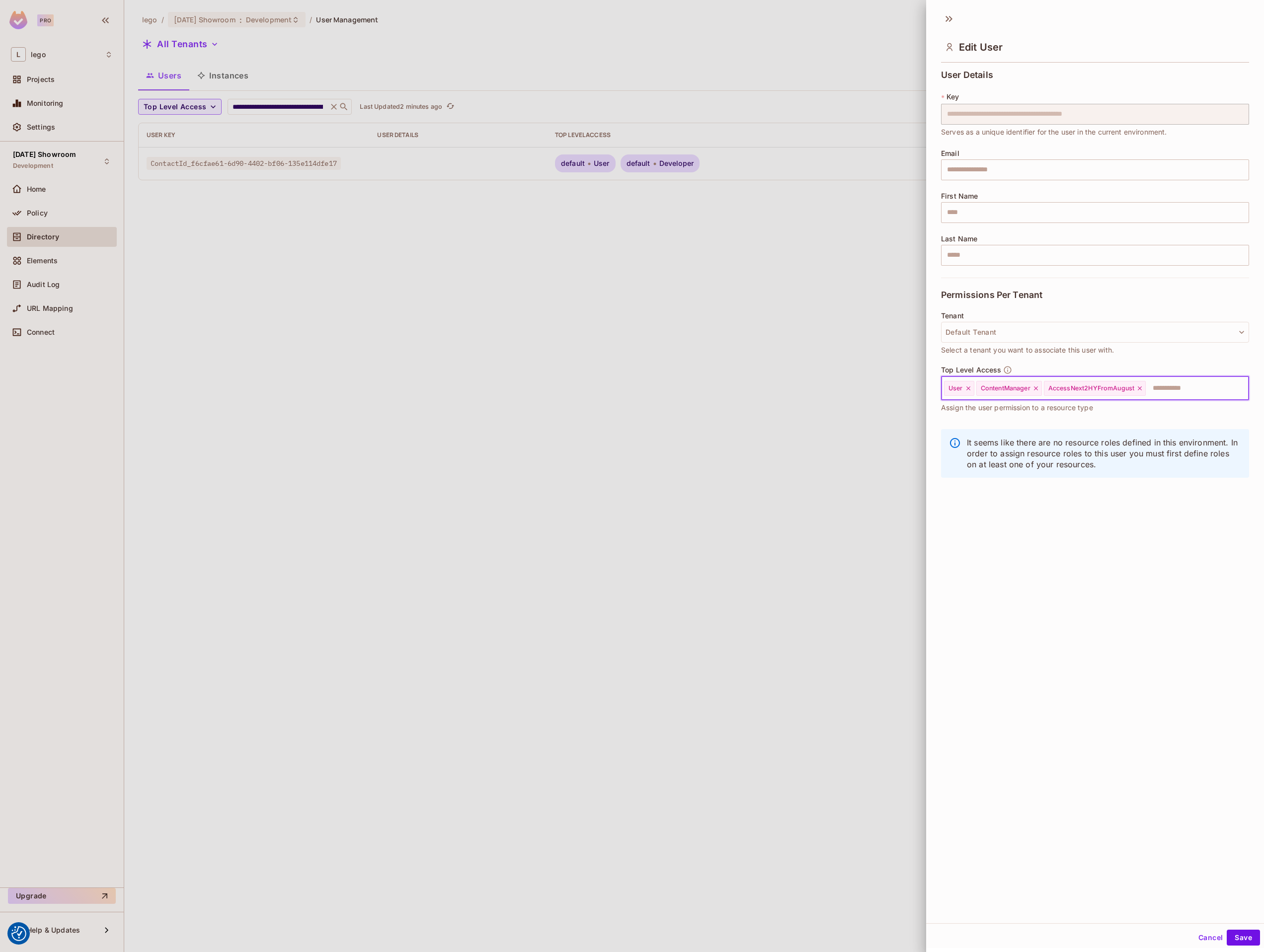
drag, startPoint x: 1167, startPoint y: 393, endPoint x: 1163, endPoint y: 397, distance: 5.7
click at [1165, 395] on input "text" at bounding box center [1189, 388] width 83 height 20
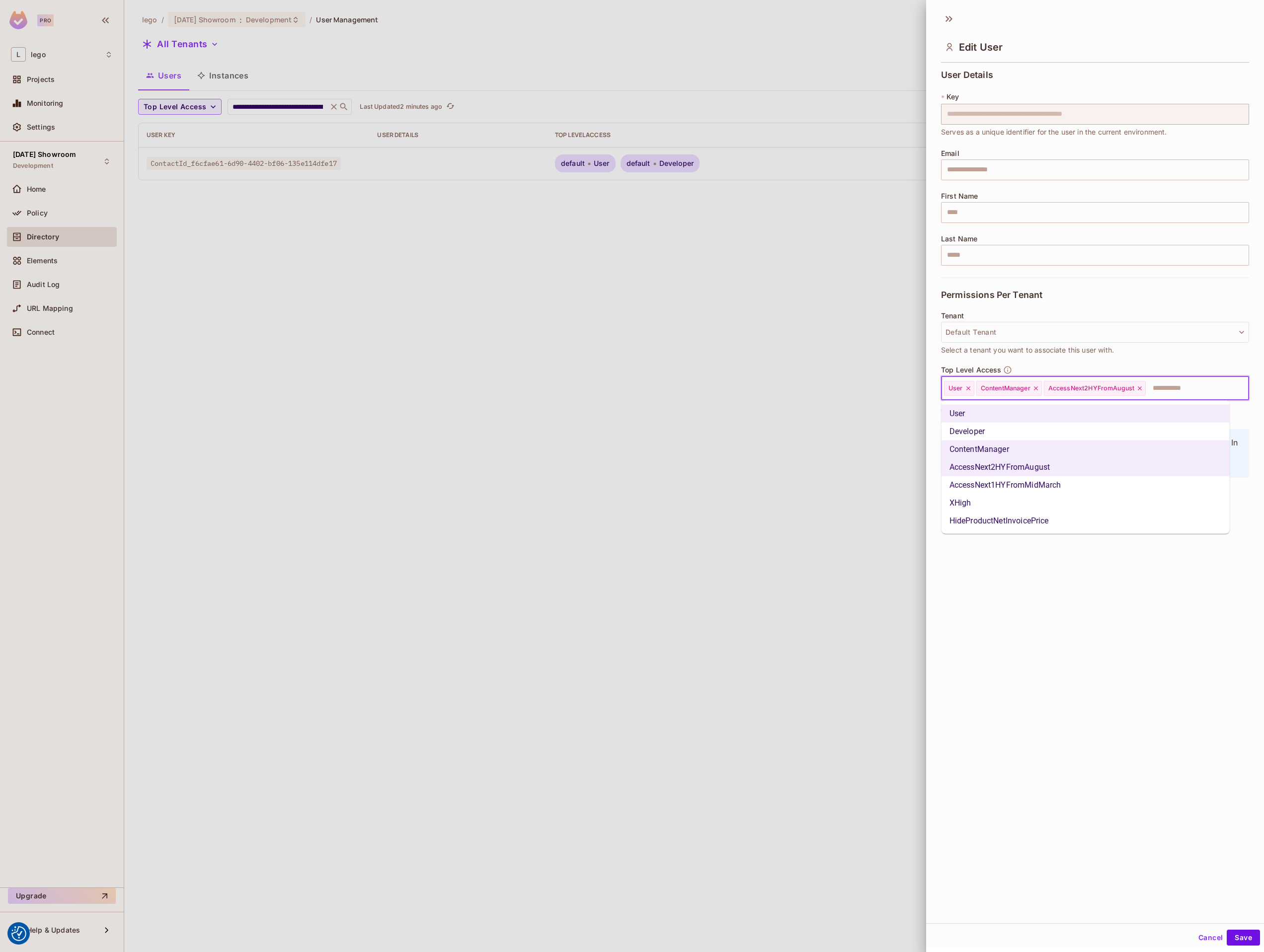
click at [1066, 484] on li "AccessNext1HYFromMidMarch" at bounding box center [1086, 486] width 289 height 18
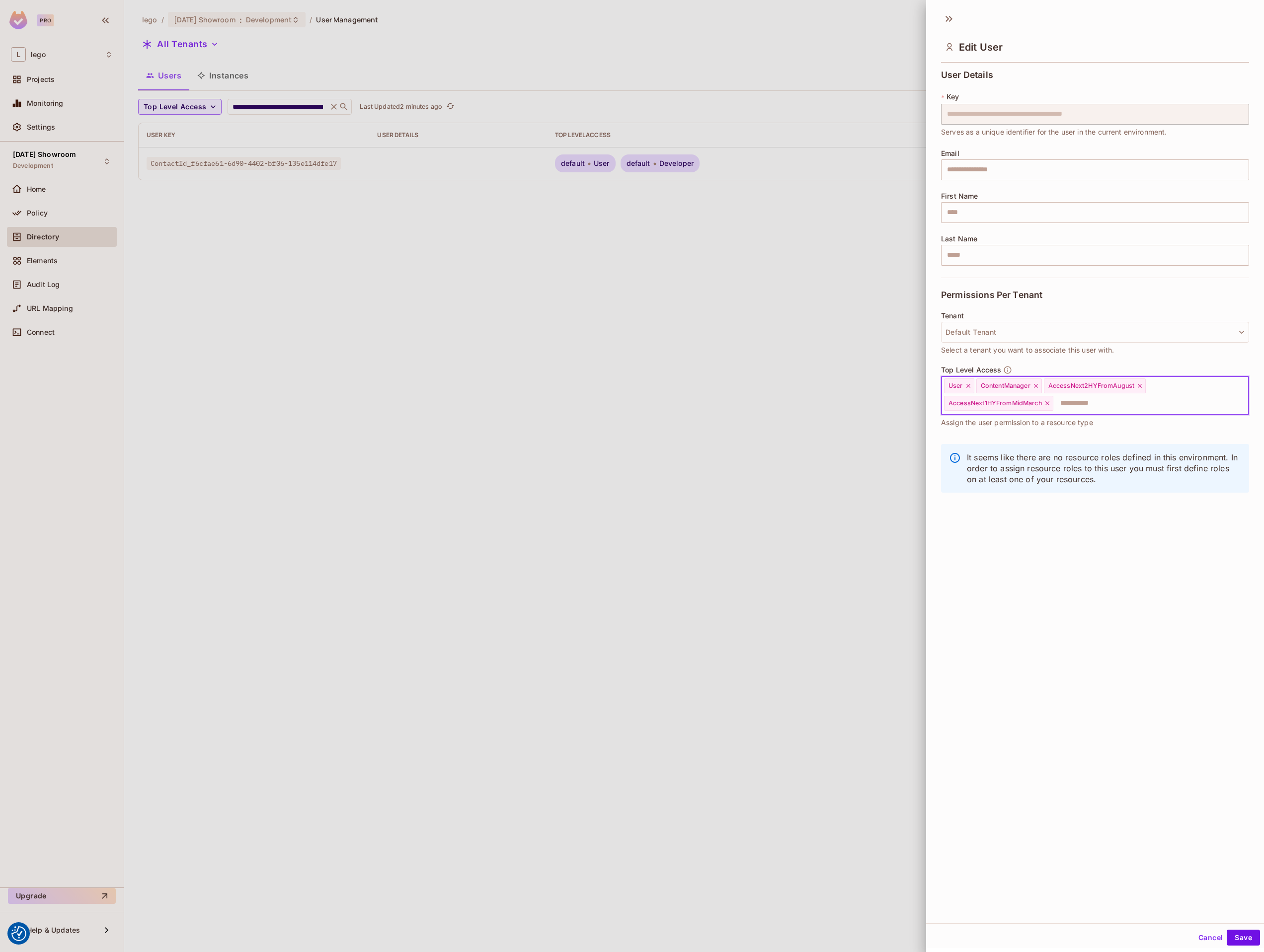
click at [1171, 389] on div "User ContentManager AccessNext2HYFromAugust AccessNext1HYFromMidMarch ​" at bounding box center [1095, 396] width 308 height 38
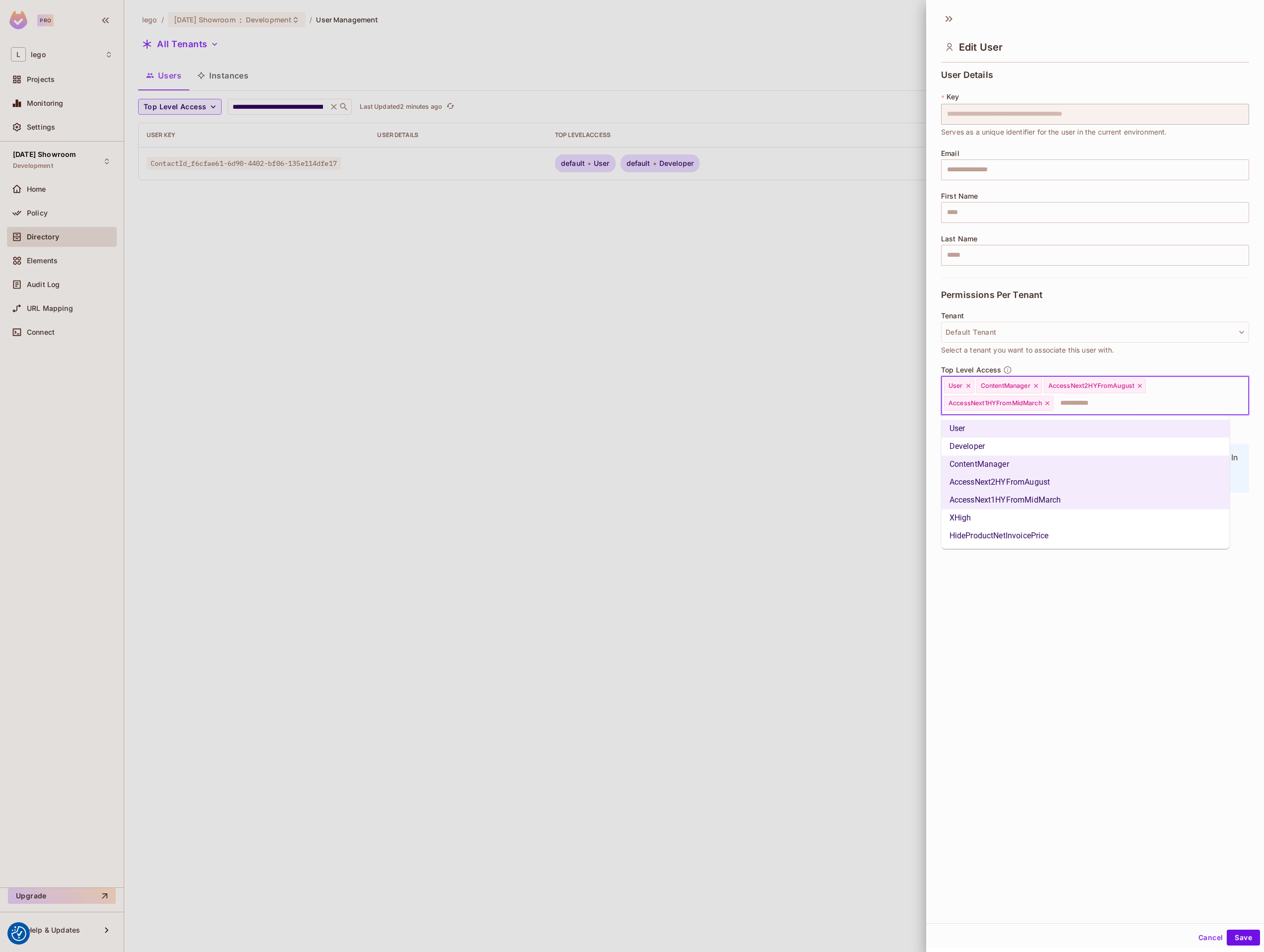
click at [1022, 516] on li "XHigh" at bounding box center [1086, 518] width 289 height 18
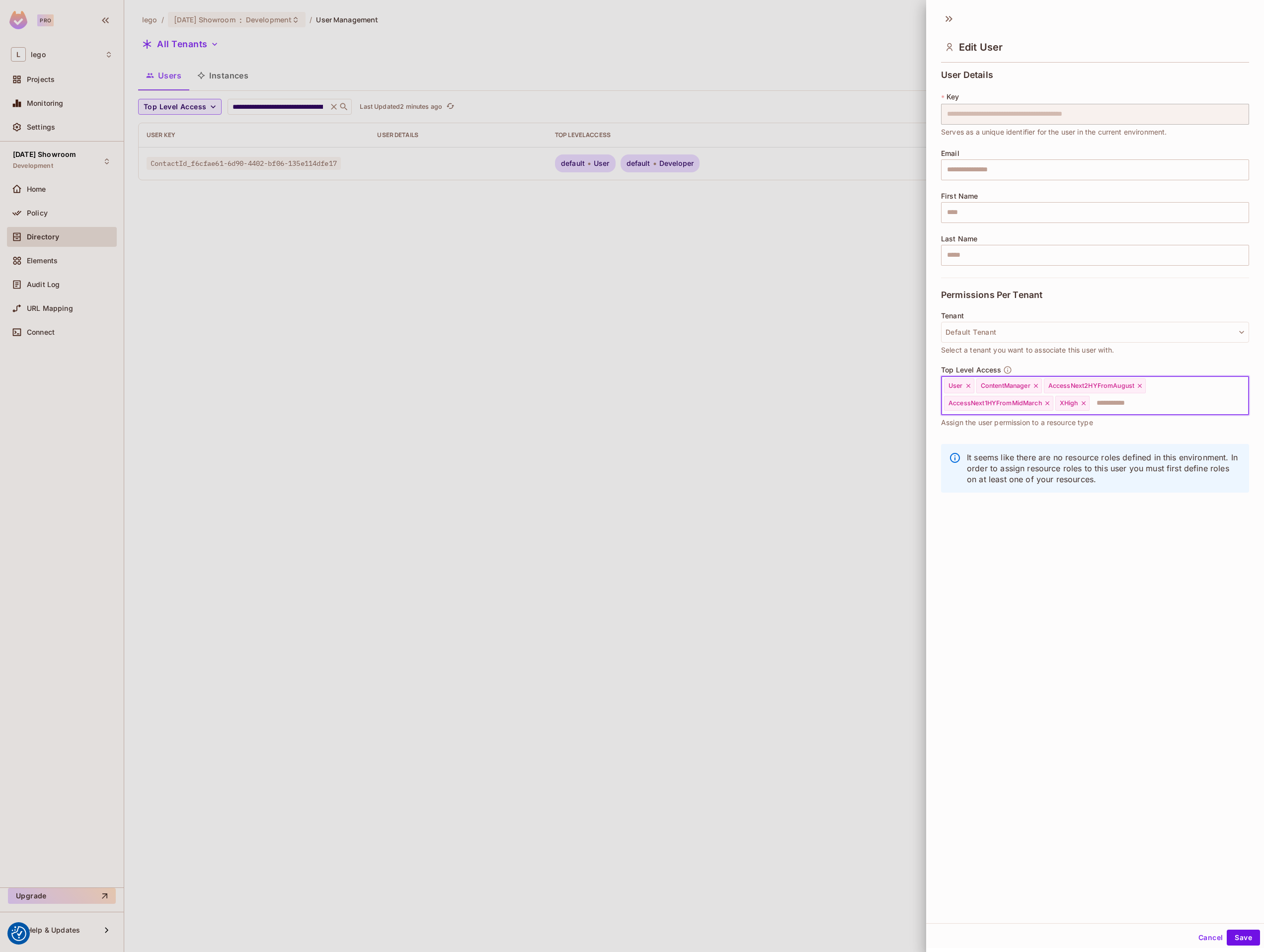
click at [1176, 395] on input "text" at bounding box center [1161, 403] width 139 height 20
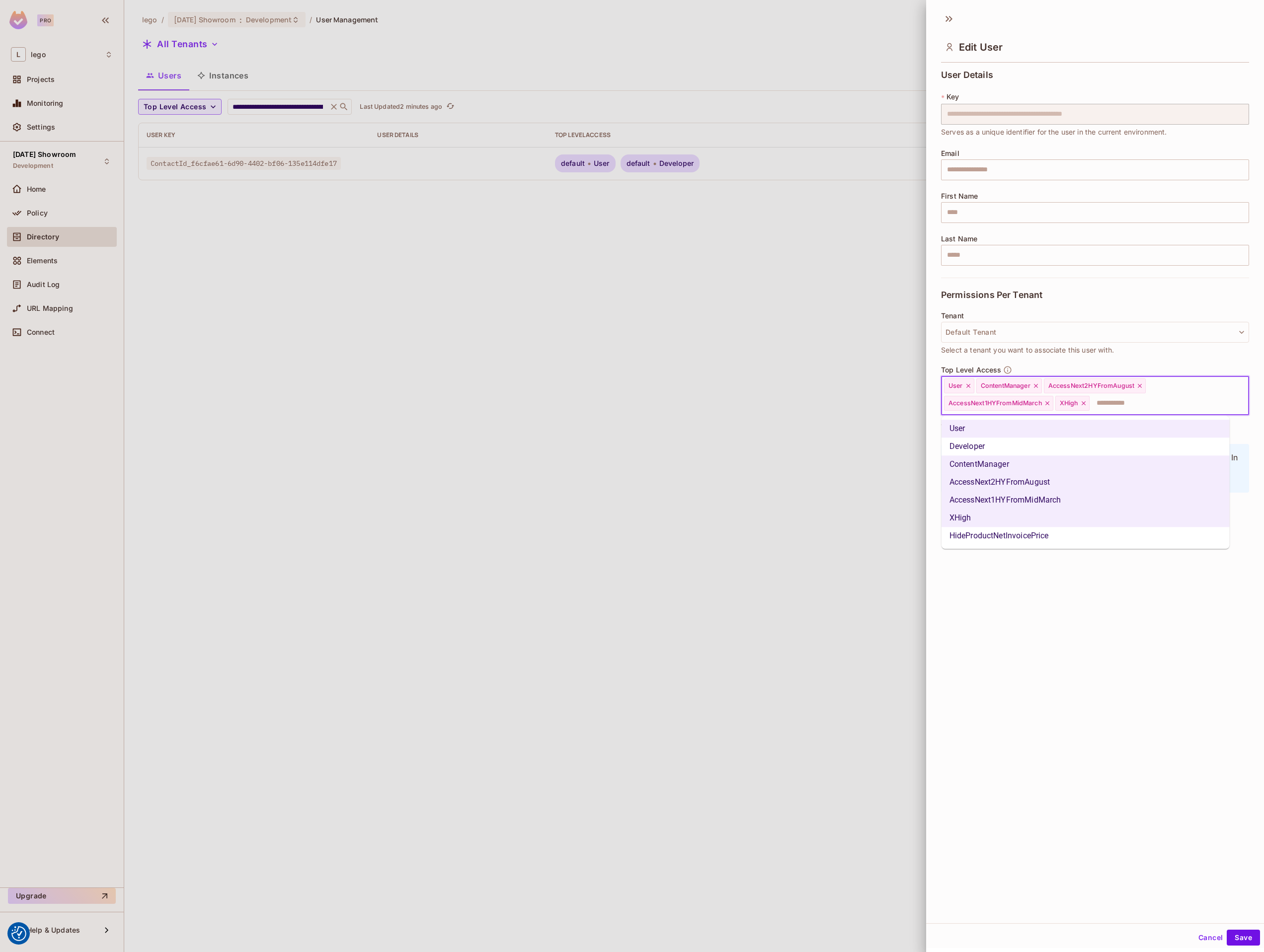
click at [1035, 535] on li "HideProductNetInvoicePrice" at bounding box center [1086, 536] width 289 height 18
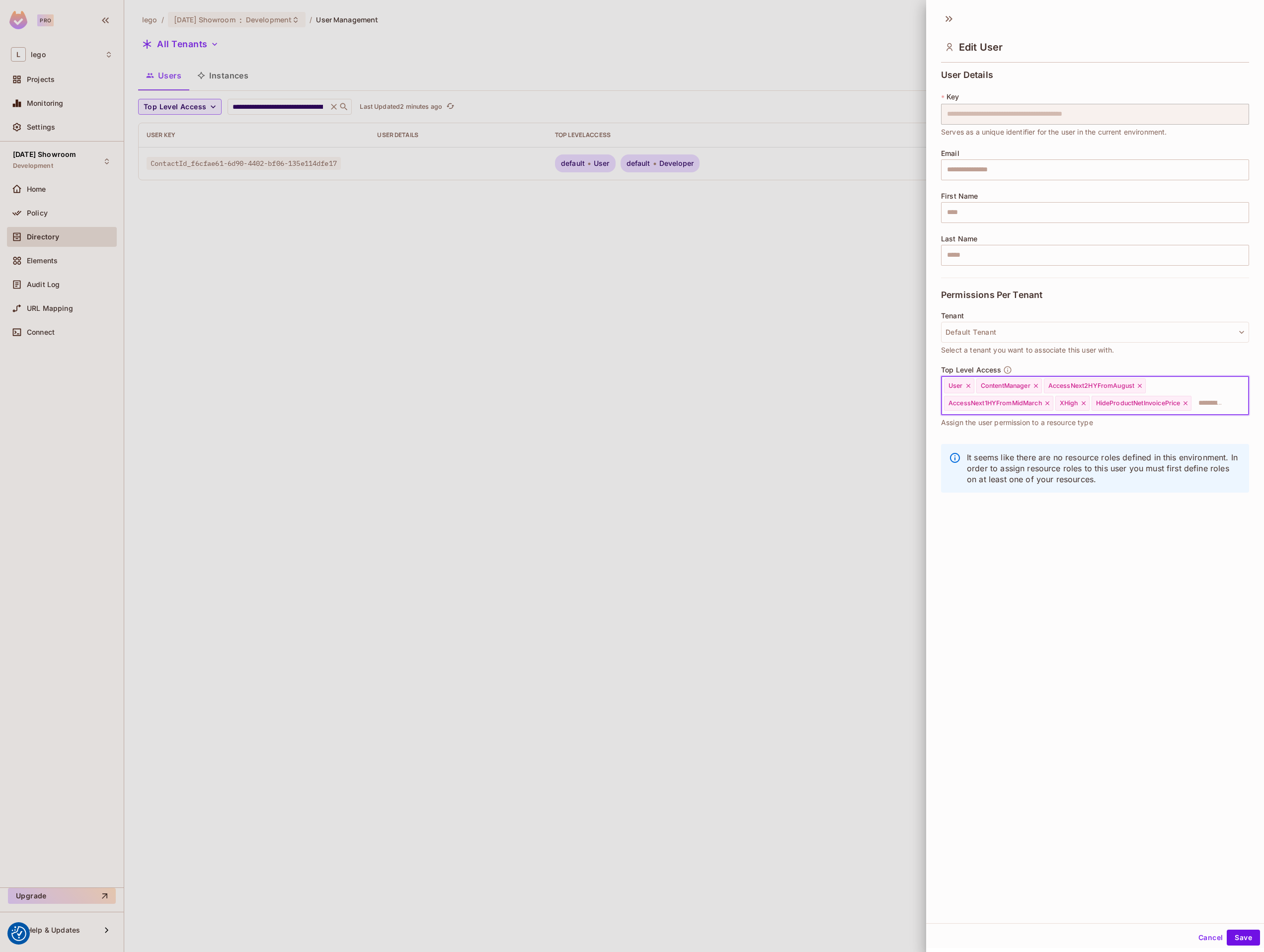
click at [1091, 587] on div "**********" at bounding box center [1096, 466] width 338 height 917
click at [1234, 936] on button "Save" at bounding box center [1244, 938] width 34 height 16
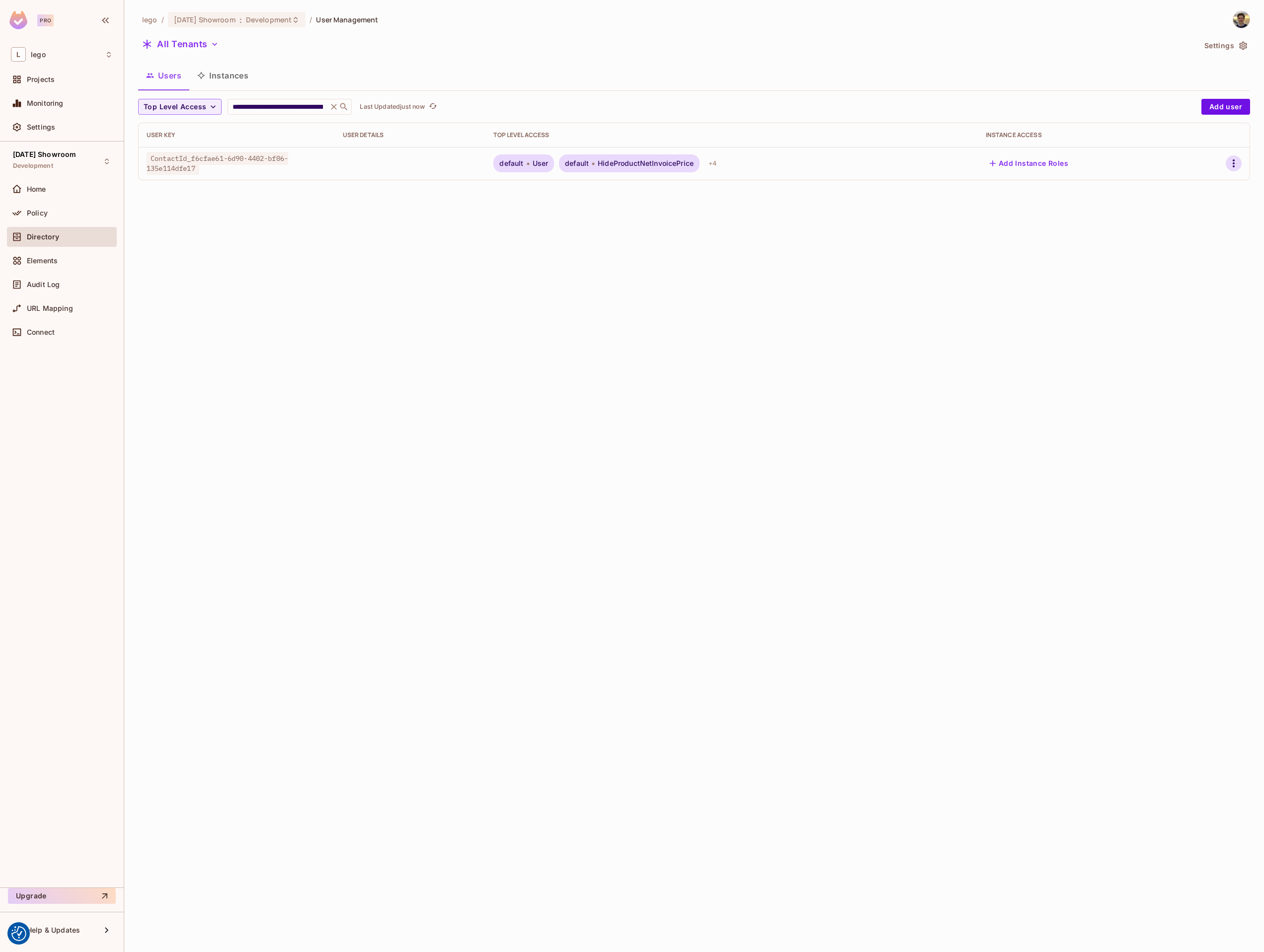
click at [1228, 162] on icon "button" at bounding box center [1234, 163] width 12 height 12
click at [1177, 188] on div "Edit" at bounding box center [1176, 187] width 14 height 10
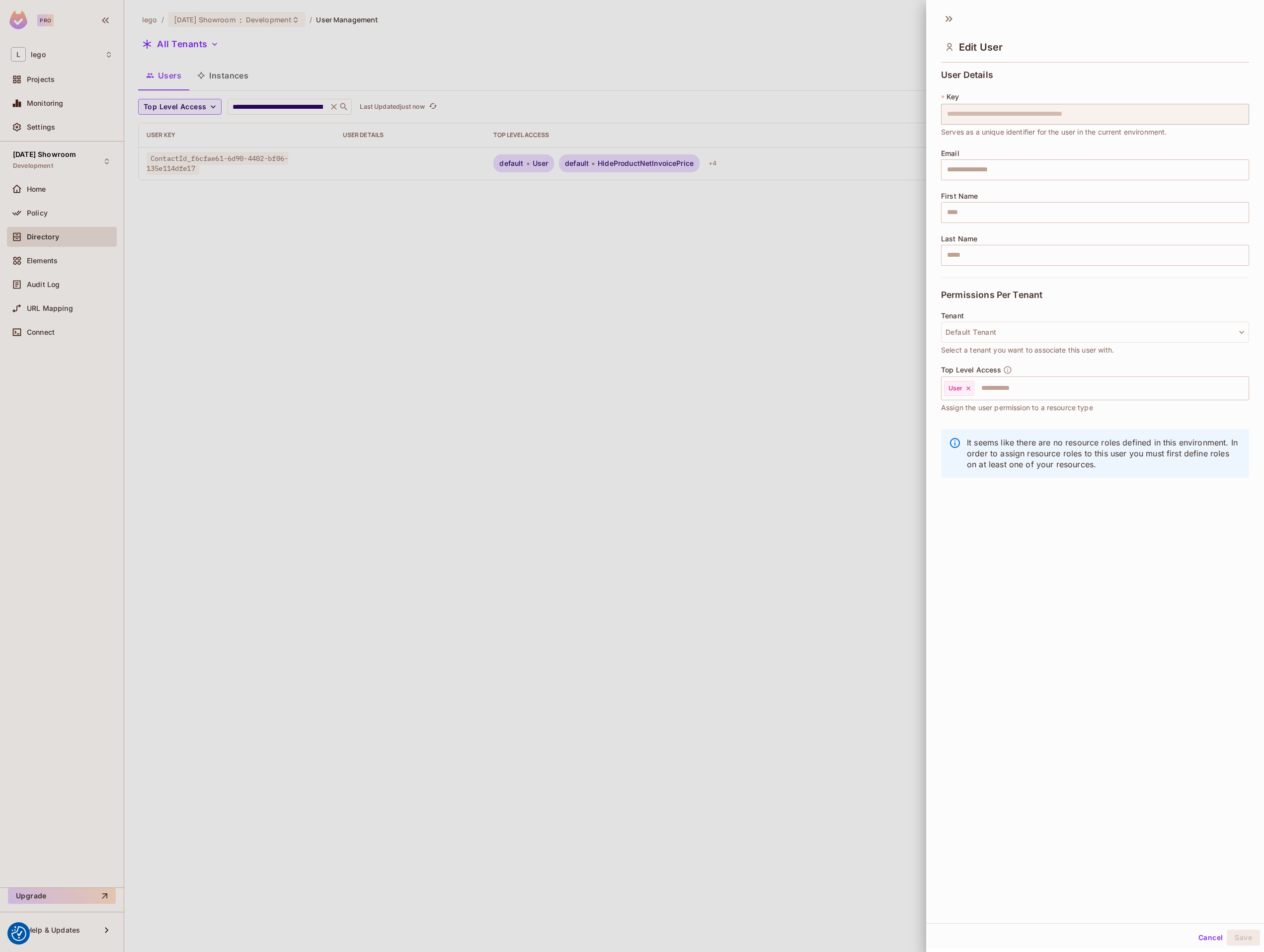
drag, startPoint x: 761, startPoint y: 329, endPoint x: 741, endPoint y: 290, distance: 43.8
click at [760, 328] on div at bounding box center [632, 476] width 1264 height 952
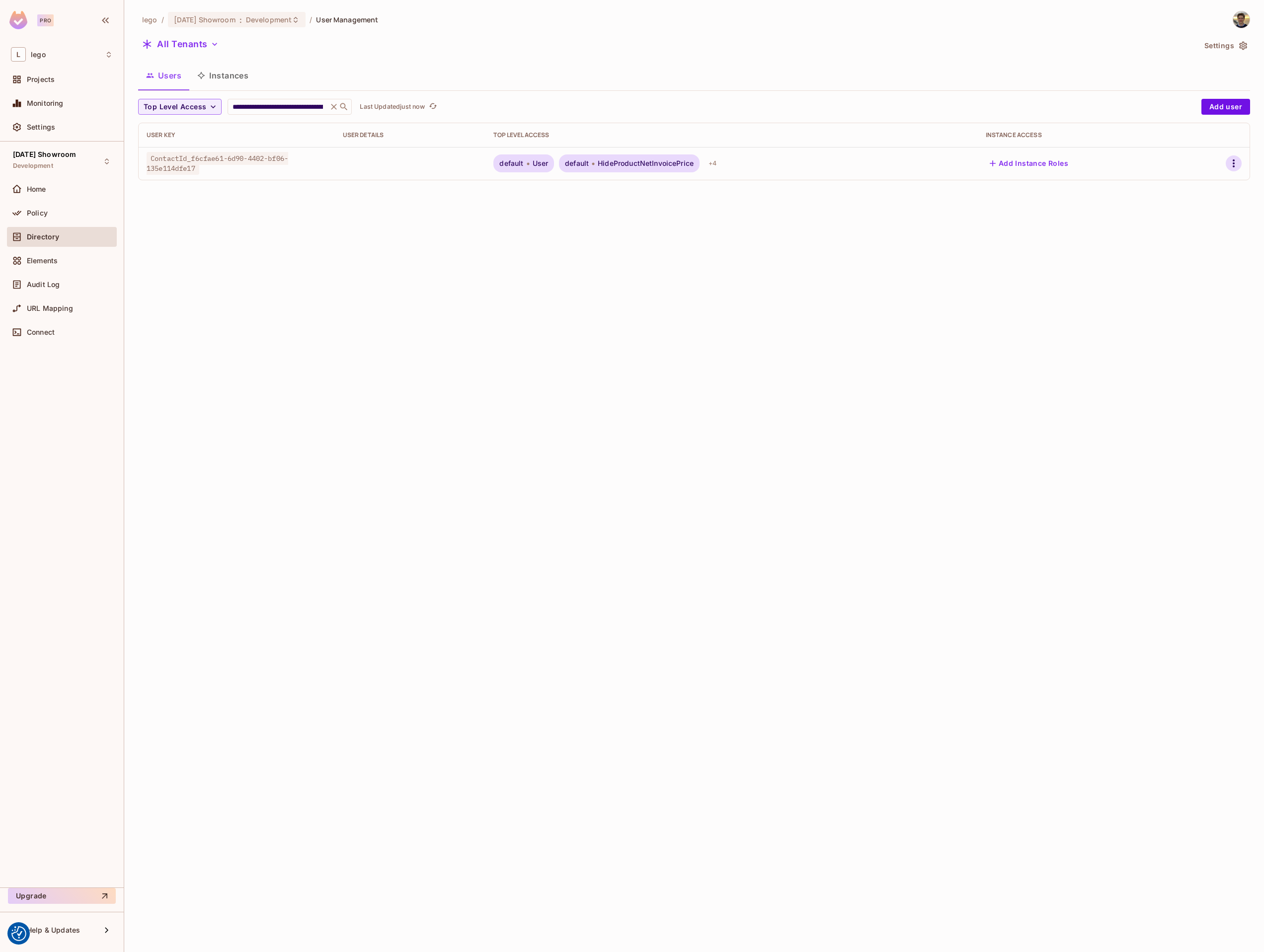
click at [1238, 161] on icon "button" at bounding box center [1234, 163] width 12 height 12
click at [1182, 191] on div "Edit" at bounding box center [1176, 187] width 14 height 10
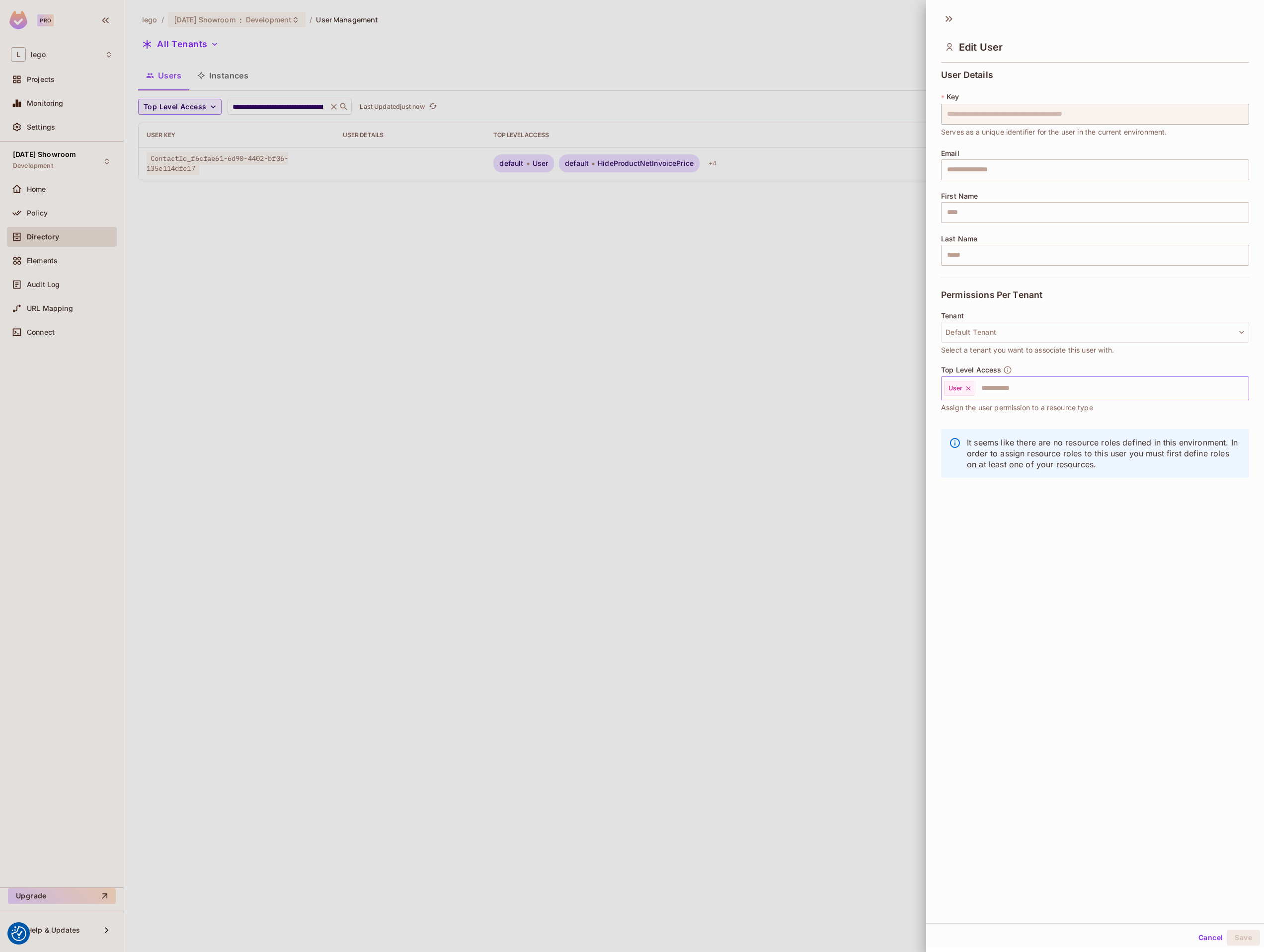
click at [1026, 397] on input "text" at bounding box center [1102, 388] width 254 height 20
click at [773, 357] on div at bounding box center [632, 476] width 1264 height 952
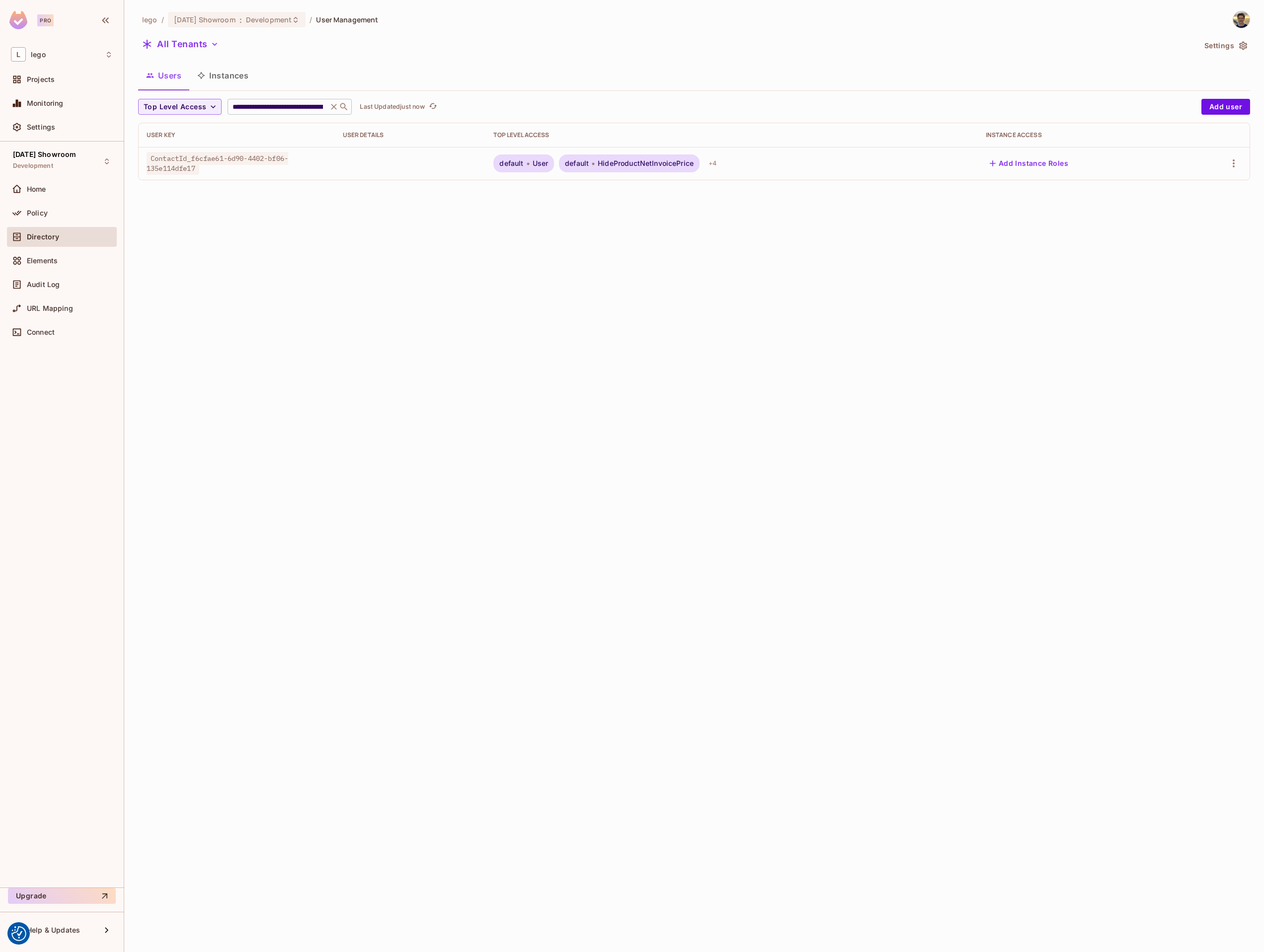
click at [313, 107] on input "**********" at bounding box center [278, 107] width 95 height 10
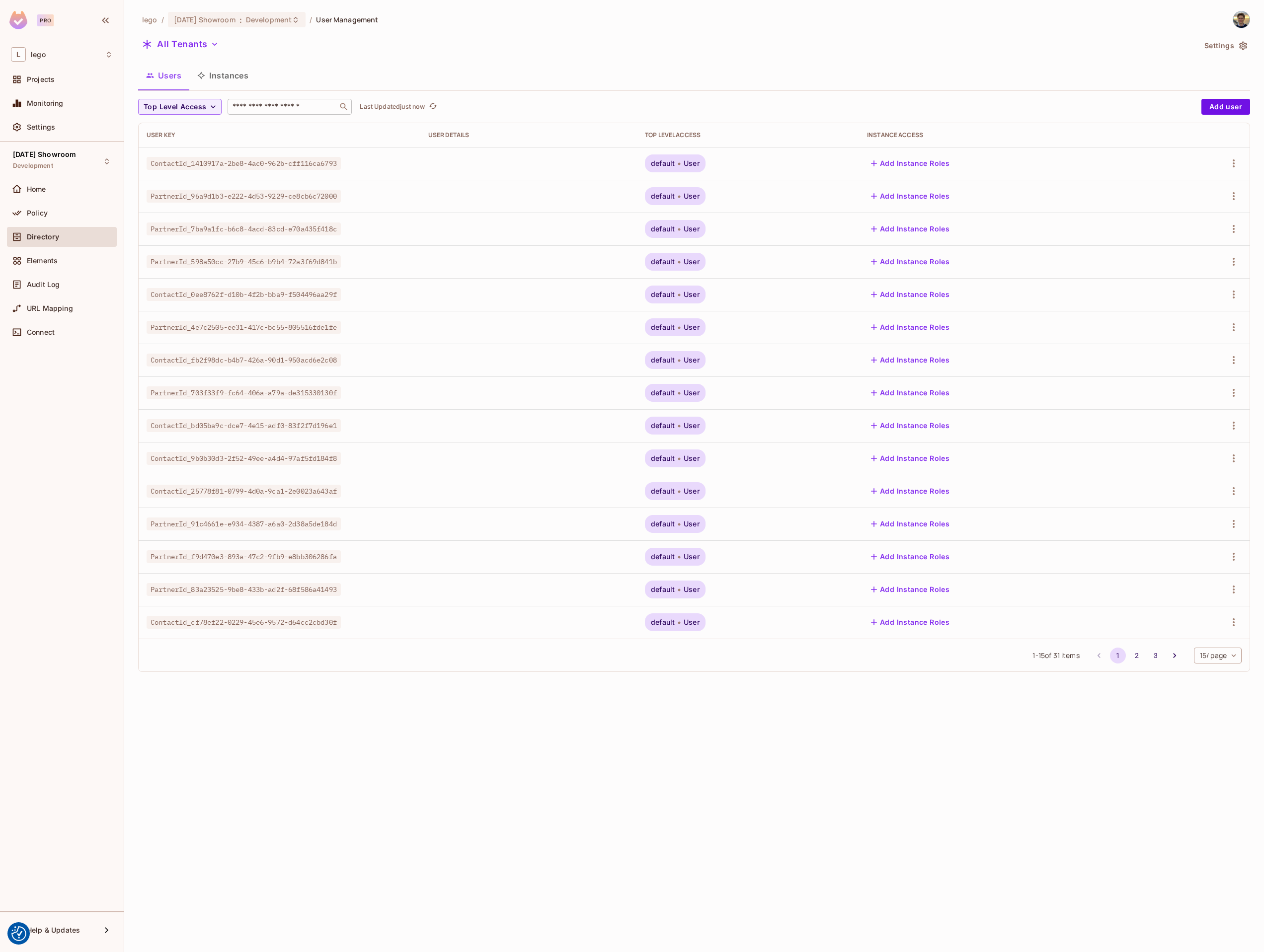
click at [258, 99] on div "​" at bounding box center [289, 107] width 124 height 16
paste input "**********"
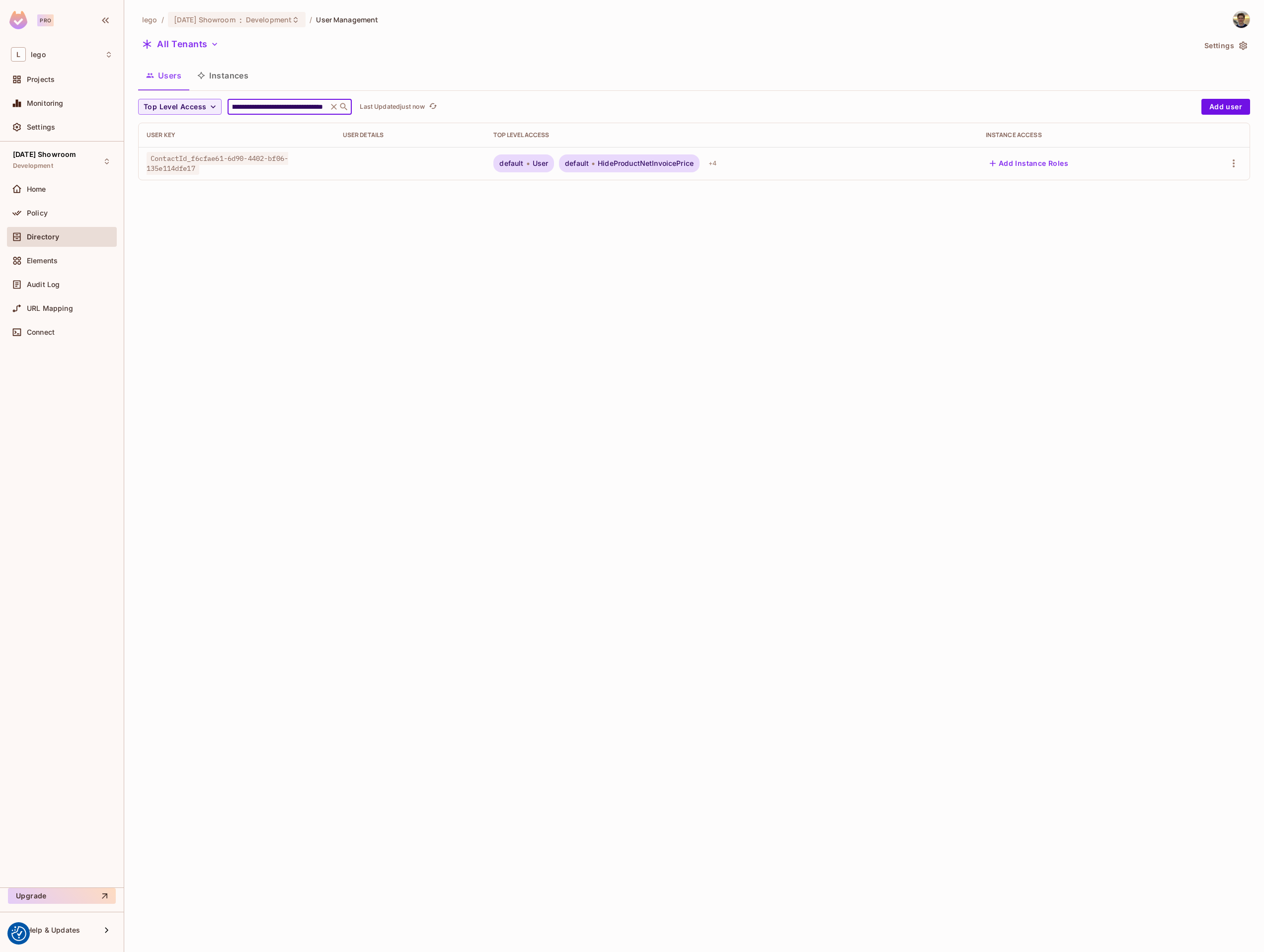
type input "**********"
click at [655, 162] on span "HideProductNetInvoicePrice" at bounding box center [646, 163] width 96 height 8
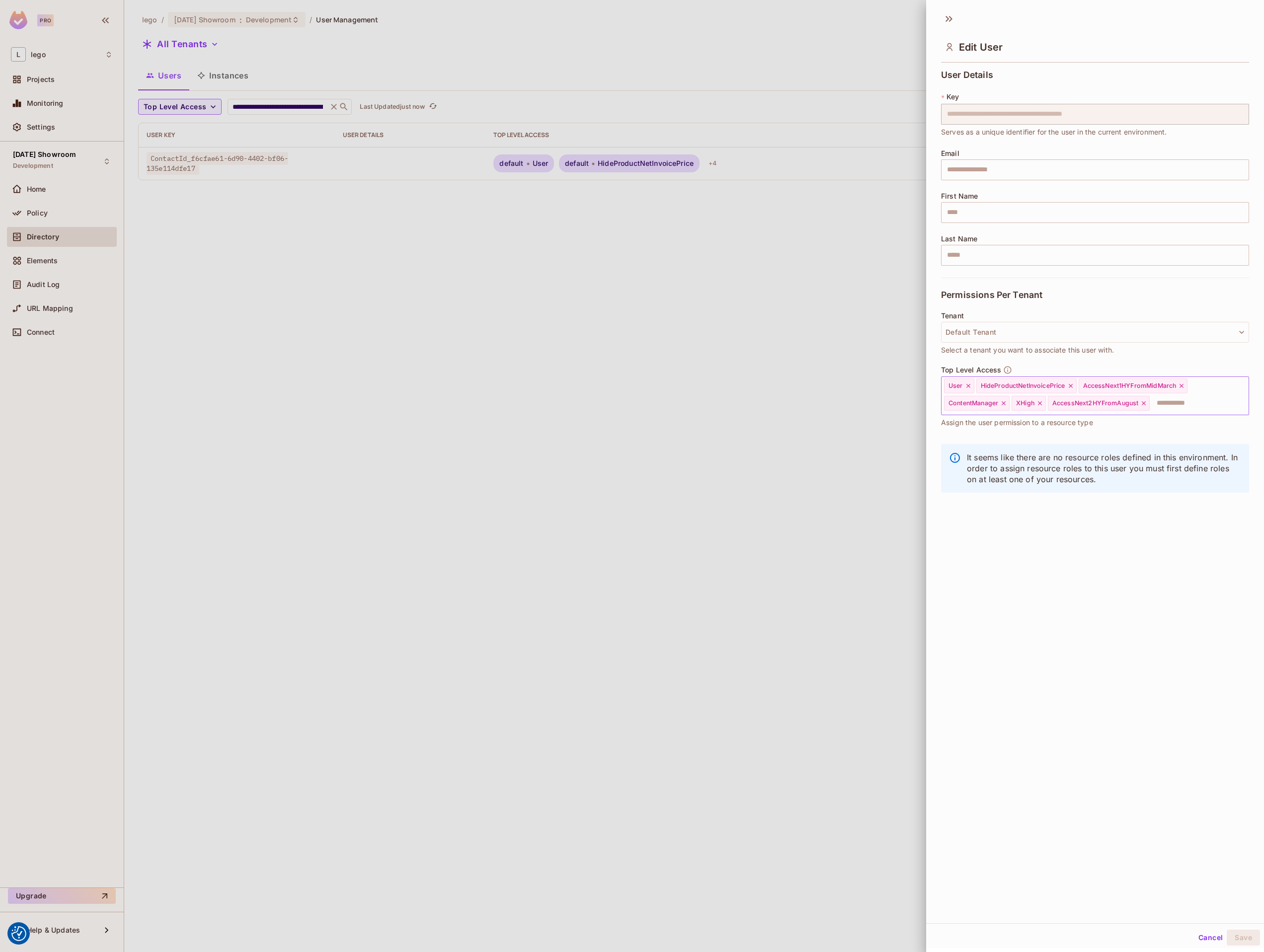
click at [1072, 382] on icon at bounding box center [1071, 385] width 7 height 7
click at [1236, 933] on button "Save" at bounding box center [1244, 938] width 34 height 16
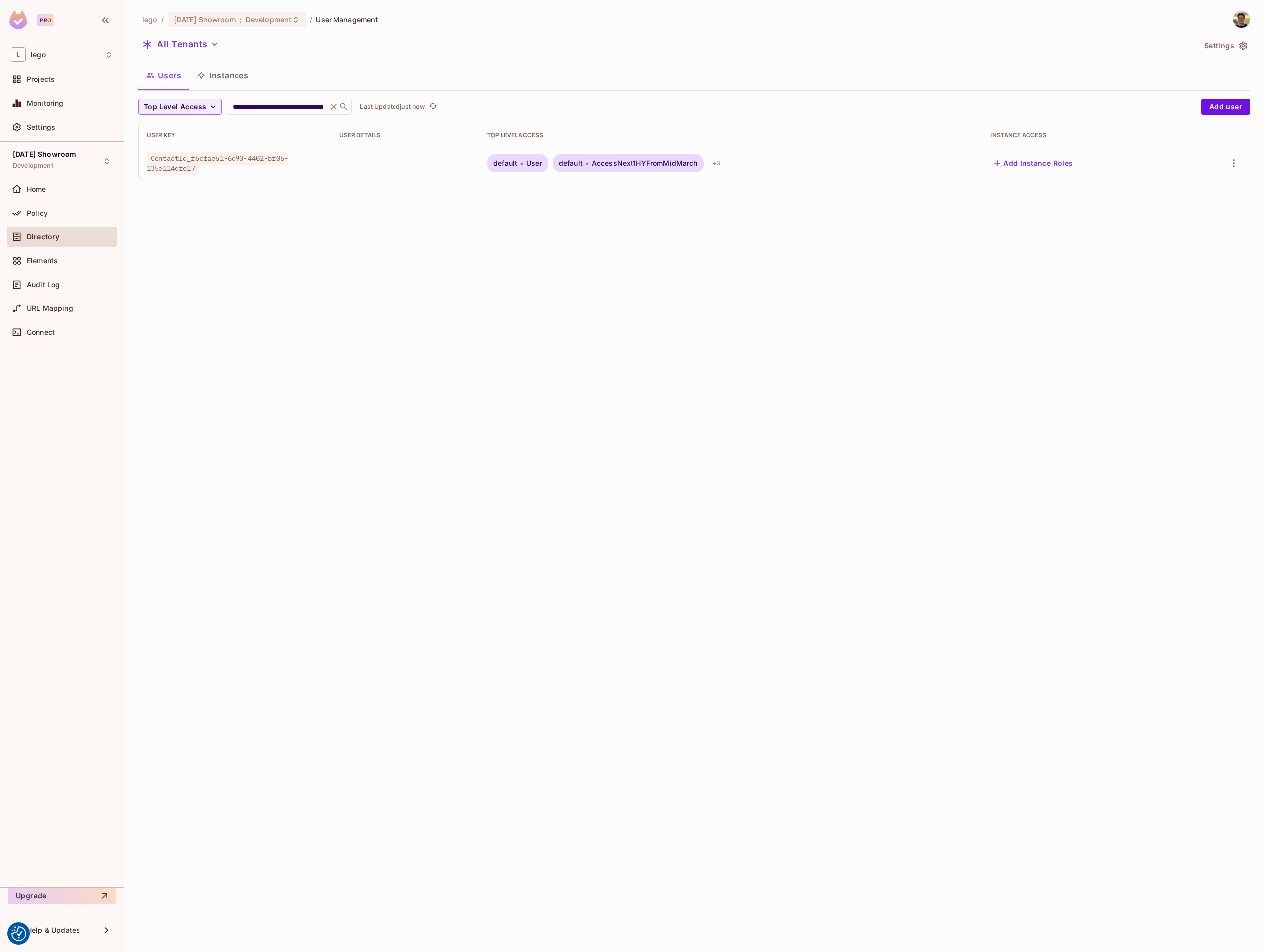
click at [551, 306] on div "**********" at bounding box center [694, 476] width 1140 height 952
click at [551, 341] on div "**********" at bounding box center [694, 476] width 1140 height 952
click at [683, 160] on span "AccessNext1HYFromMidMarch" at bounding box center [644, 163] width 106 height 8
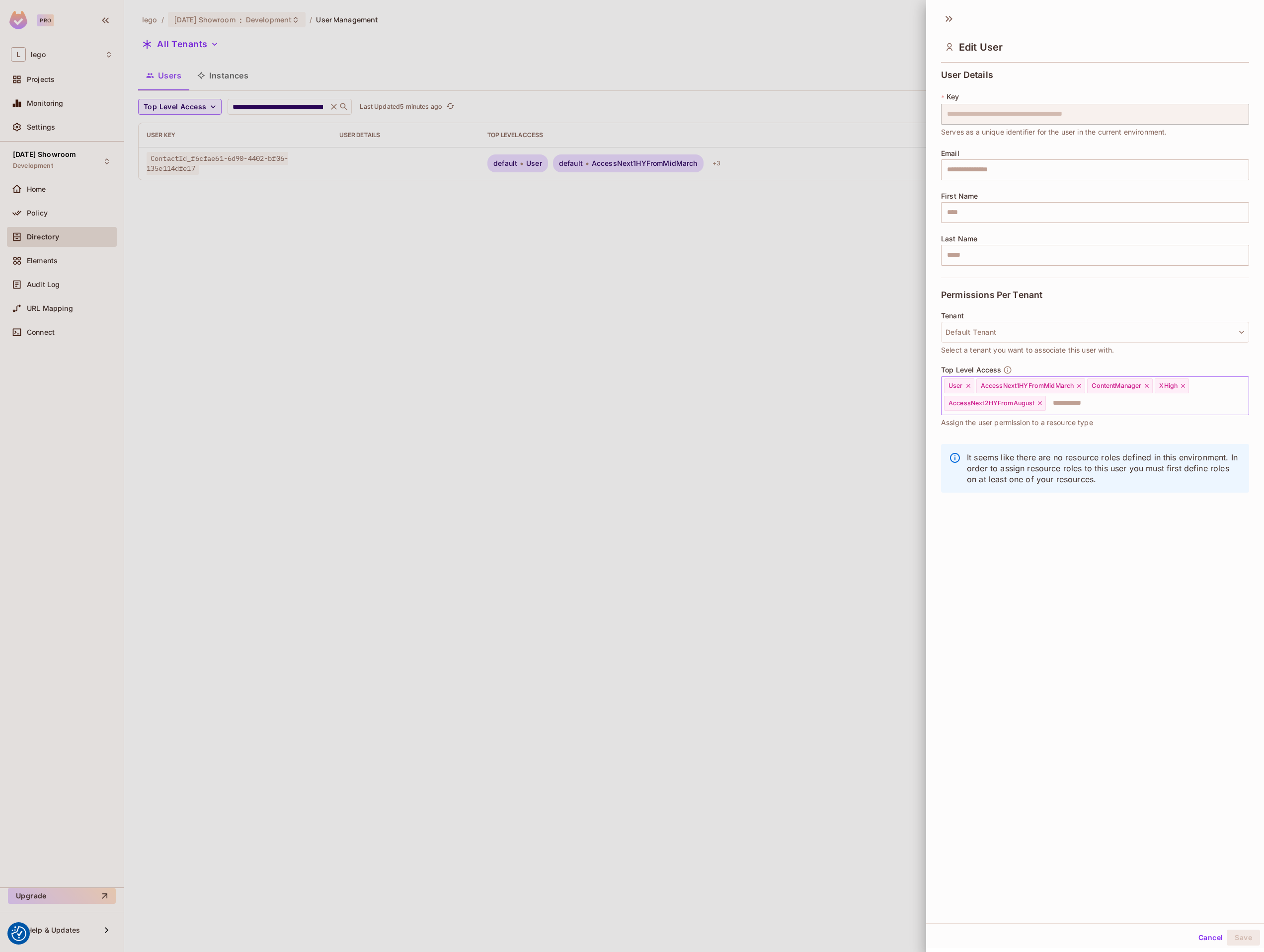
click at [1041, 407] on div "AccessNext2HYFromAugust" at bounding box center [995, 403] width 102 height 15
click at [1039, 405] on icon at bounding box center [1040, 403] width 7 height 7
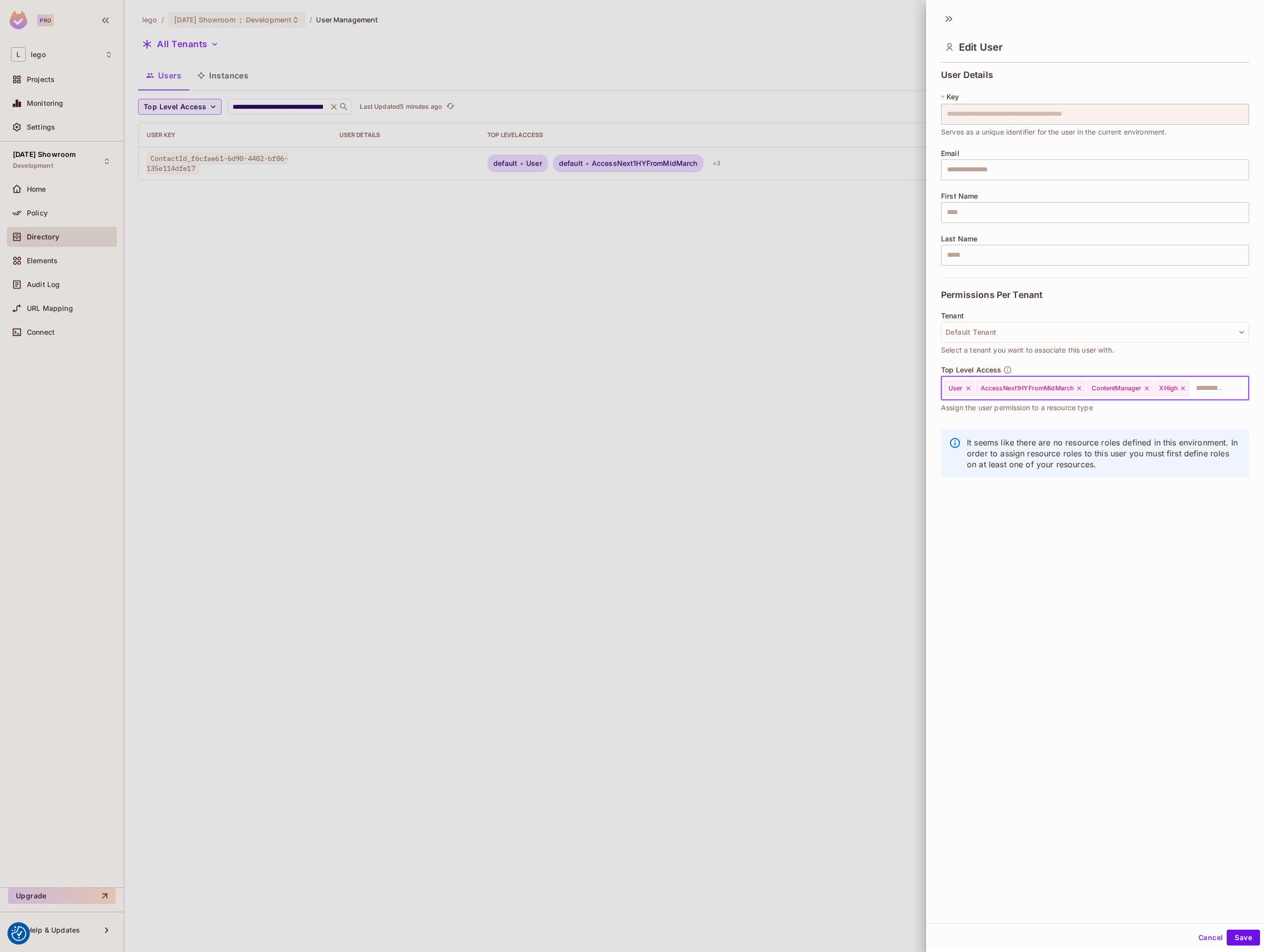
click at [1080, 386] on icon at bounding box center [1079, 388] width 4 height 4
click at [1087, 385] on div "ContentManager" at bounding box center [1120, 389] width 66 height 15
click at [1072, 386] on icon at bounding box center [1072, 388] width 7 height 7
click at [1035, 390] on icon at bounding box center [1036, 388] width 7 height 7
click at [1243, 937] on button "Save" at bounding box center [1244, 938] width 34 height 16
